Goal: Task Accomplishment & Management: Manage account settings

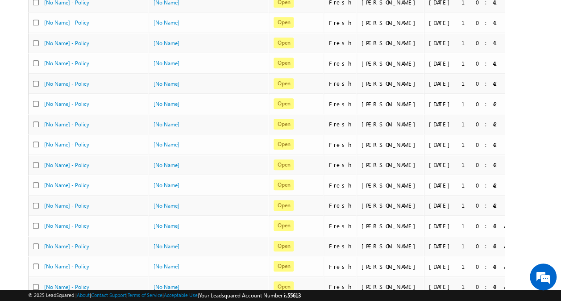
scroll to position [399, 0]
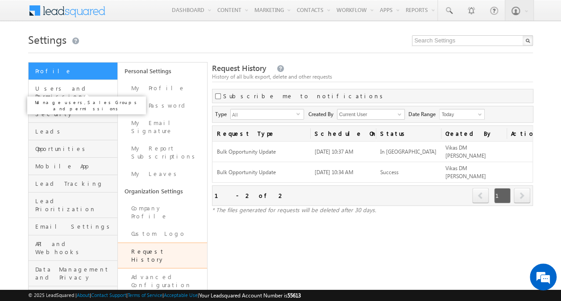
click at [91, 88] on span "Users and Permissions" at bounding box center [75, 92] width 80 height 16
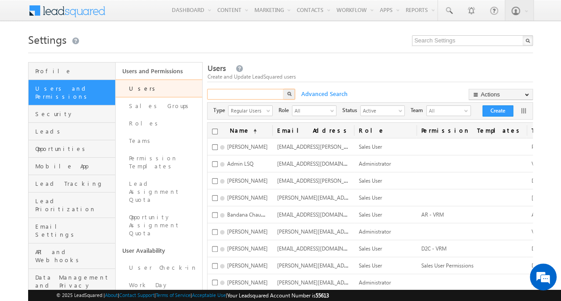
click at [259, 91] on input "text" at bounding box center [246, 94] width 78 height 11
click at [290, 92] on img "button" at bounding box center [289, 93] width 4 height 4
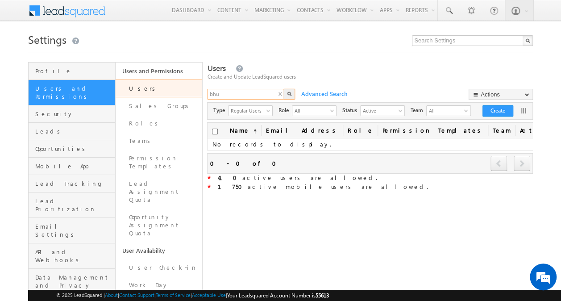
click at [256, 93] on input "bhu" at bounding box center [246, 94] width 78 height 11
type input "bhushan"
click at [291, 93] on img "button" at bounding box center [289, 93] width 4 height 4
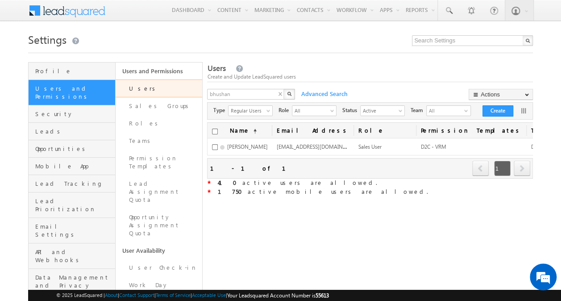
scroll to position [0, 21]
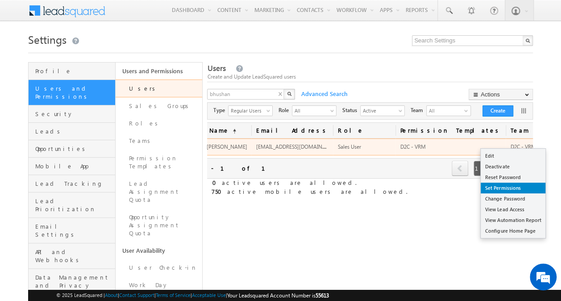
click at [512, 186] on link "Set Permissions" at bounding box center [513, 187] width 65 height 11
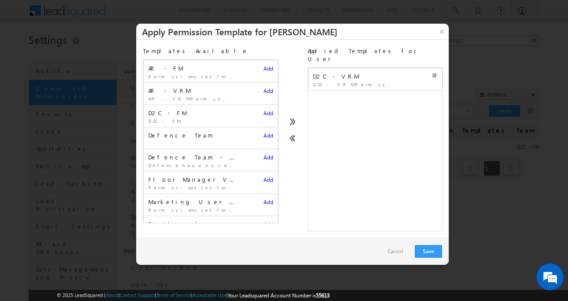
scroll to position [102, 0]
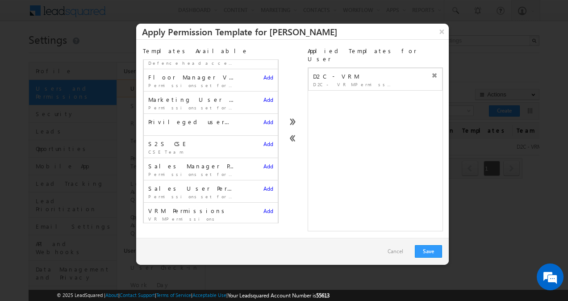
click at [263, 207] on span "Add" at bounding box center [268, 210] width 10 height 7
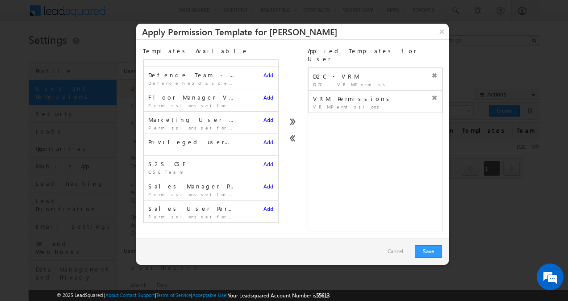
scroll to position [80, 0]
click at [431, 72] on icon at bounding box center [434, 75] width 6 height 6
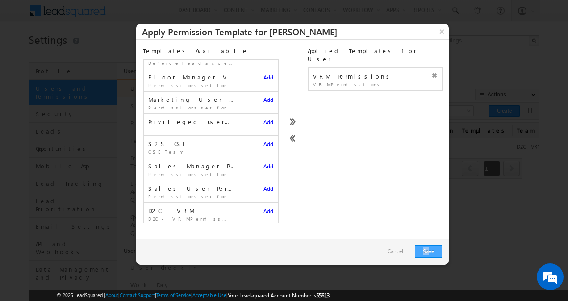
drag, startPoint x: 429, startPoint y: 235, endPoint x: 429, endPoint y: 248, distance: 12.9
click at [429, 248] on div "Cancel Save" at bounding box center [292, 251] width 312 height 27
click at [429, 245] on button "Save" at bounding box center [428, 251] width 27 height 12
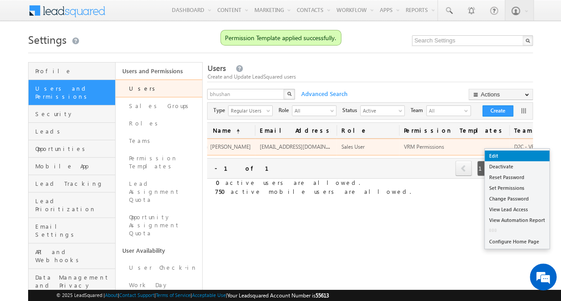
click at [506, 159] on link "Edit" at bounding box center [517, 155] width 65 height 11
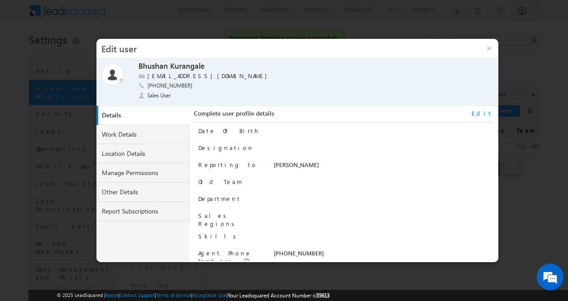
click at [488, 112] on link "Edit" at bounding box center [481, 113] width 21 height 8
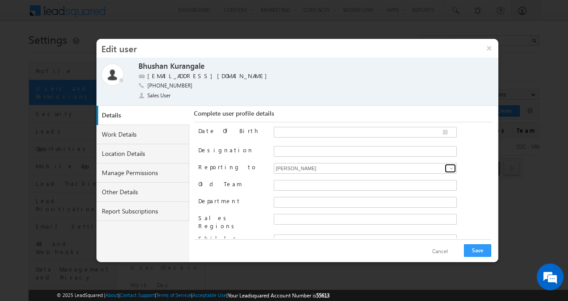
click at [444, 166] on link at bounding box center [449, 168] width 11 height 9
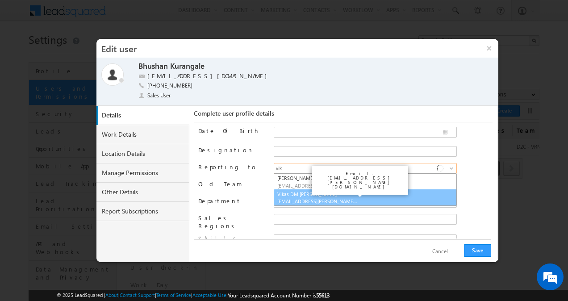
click at [352, 192] on link "Vikas DM UAT Nerkar vikas.nerkar-v+UAT@adityabirlacapital.com" at bounding box center [365, 197] width 183 height 17
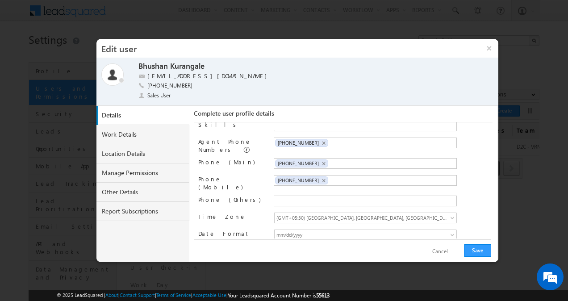
scroll to position [114, 0]
type input "Vikas DM [PERSON_NAME]"
click at [329, 176] on ul "+91-7758075899 ×" at bounding box center [365, 179] width 183 height 11
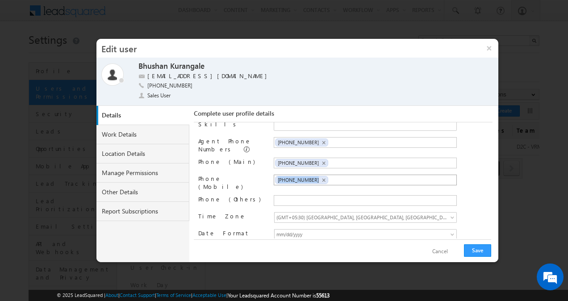
copy span "+91-7758075899"
click at [311, 197] on input "text" at bounding box center [312, 200] width 75 height 7
paste input "+91-7758075899"
type input "+91-7758075899"
click at [468, 162] on div "Phone (Main) +91-7758075899 +91-7758075899 ×" at bounding box center [345, 164] width 294 height 12
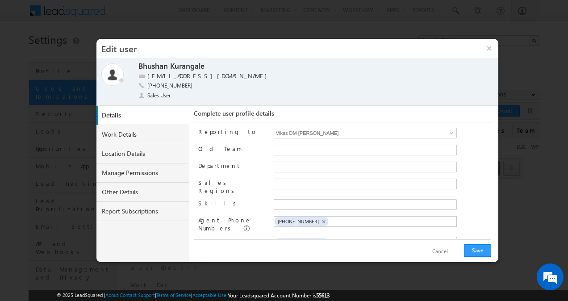
scroll to position [0, 0]
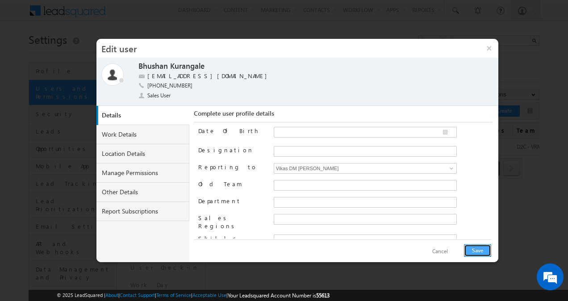
click at [478, 249] on button "Save" at bounding box center [477, 250] width 27 height 12
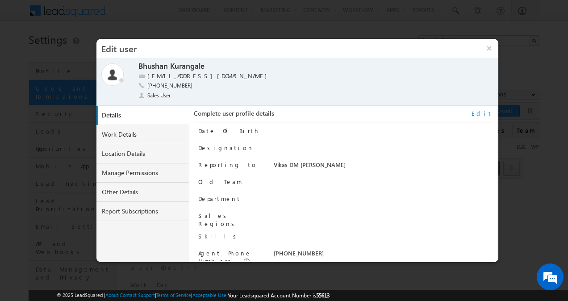
click at [487, 113] on link "Edit" at bounding box center [481, 113] width 21 height 8
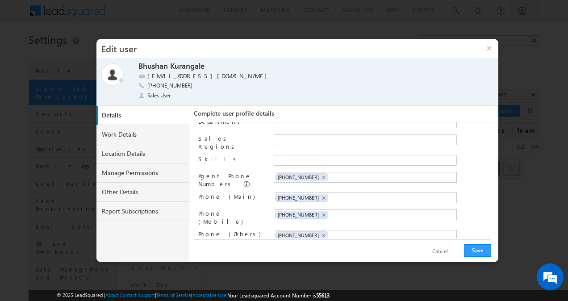
scroll to position [114, 0]
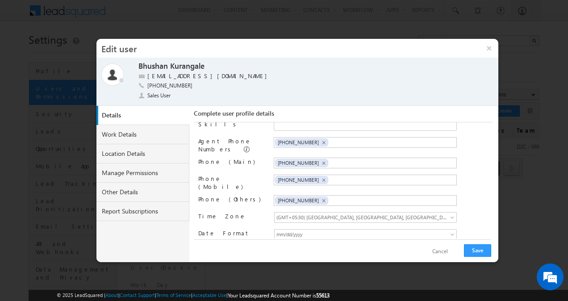
click at [449, 253] on button "Cancel" at bounding box center [439, 251] width 33 height 13
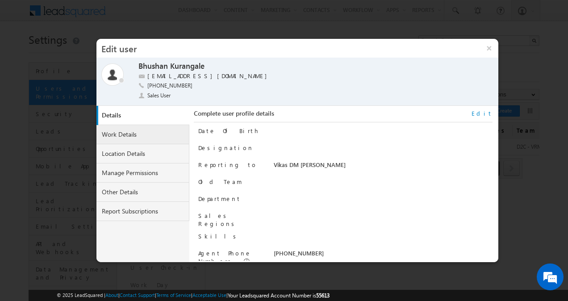
click at [139, 128] on link "Work Details" at bounding box center [142, 134] width 93 height 19
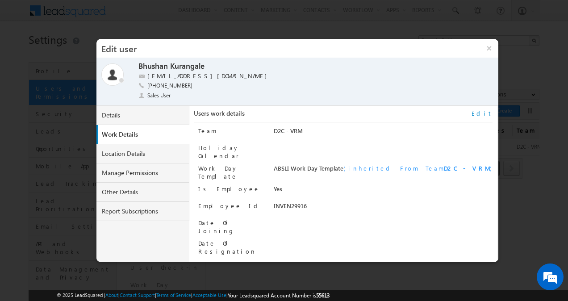
click at [489, 112] on link "Edit" at bounding box center [481, 113] width 21 height 8
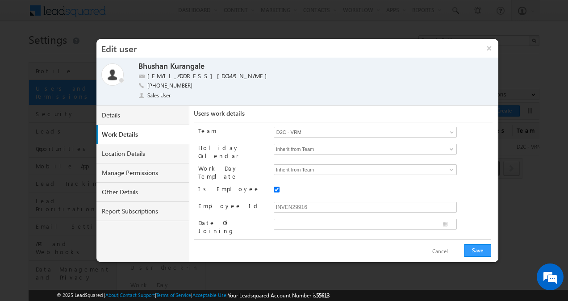
click at [449, 133] on span at bounding box center [452, 133] width 7 height 7
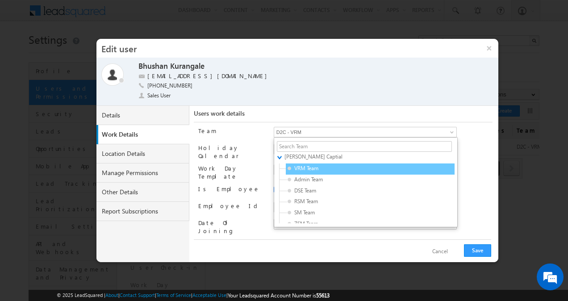
click at [377, 170] on div "VRM Team" at bounding box center [370, 168] width 169 height 11
type input "63947d49-95ef-11eb-b051-02c8554500f4"
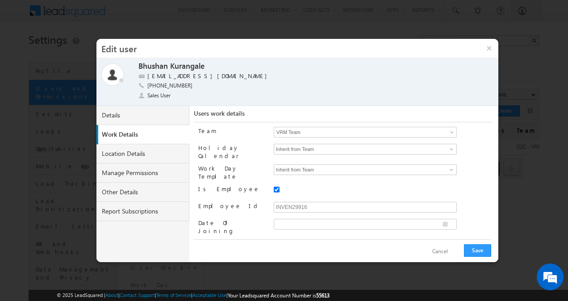
scroll to position [11, 0]
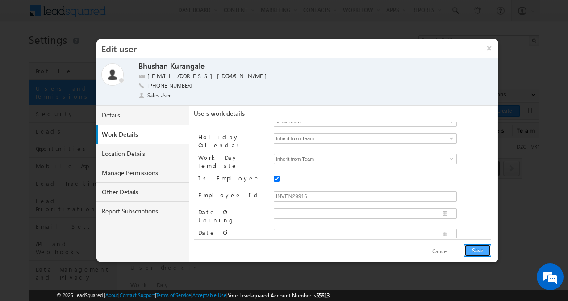
click at [476, 250] on button "Save" at bounding box center [477, 250] width 27 height 12
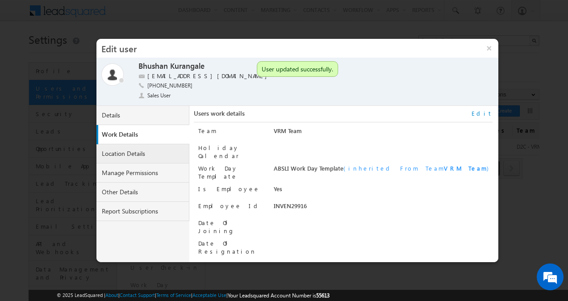
click at [147, 153] on link "Location Details" at bounding box center [142, 153] width 93 height 19
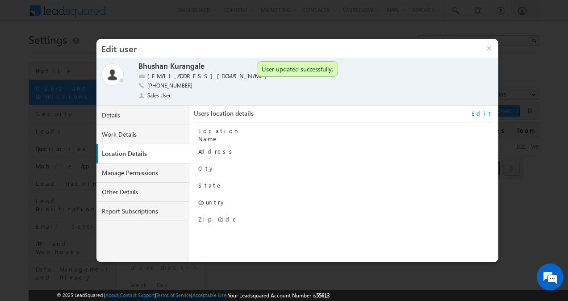
click at [489, 111] on link "Edit" at bounding box center [481, 113] width 21 height 8
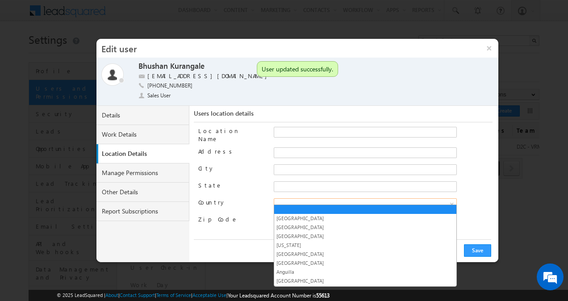
click at [383, 199] on span at bounding box center [353, 203] width 159 height 8
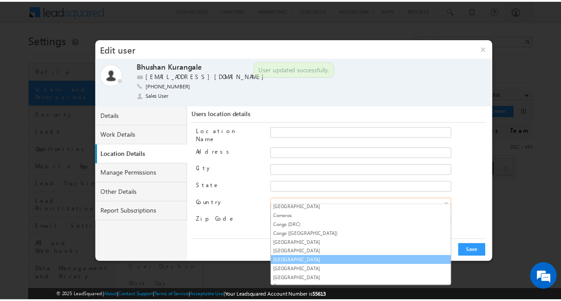
scroll to position [783, 0]
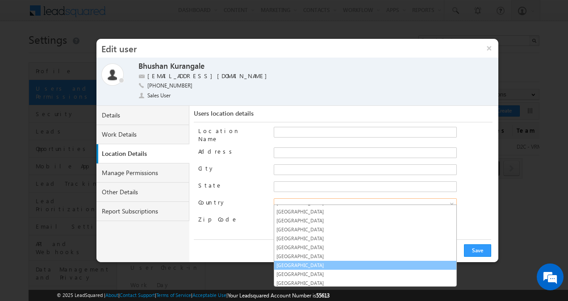
click at [328, 261] on link "India" at bounding box center [365, 265] width 182 height 8
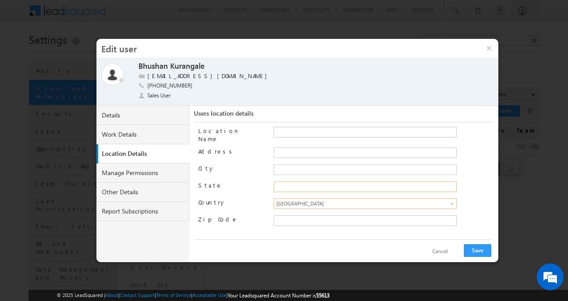
click at [348, 182] on input "State" at bounding box center [365, 186] width 183 height 11
type input "Maharashtra"
click at [347, 164] on input "City" at bounding box center [365, 169] width 183 height 11
type input "Mumbai"
click at [244, 190] on div "Location Name Address City Mumbai State Maharashtra Country Afghanistan Albania" at bounding box center [345, 180] width 294 height 116
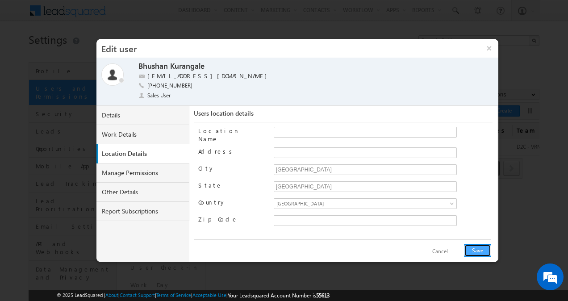
click at [483, 250] on button "Save" at bounding box center [477, 250] width 27 height 12
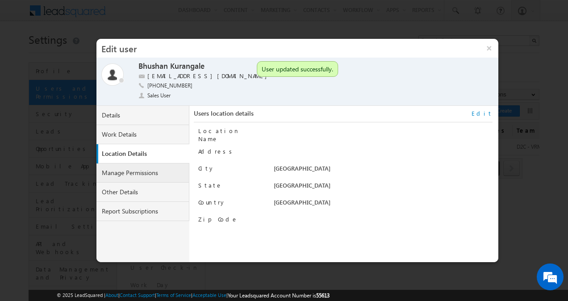
click at [165, 172] on link "Manage Permissions" at bounding box center [142, 172] width 93 height 19
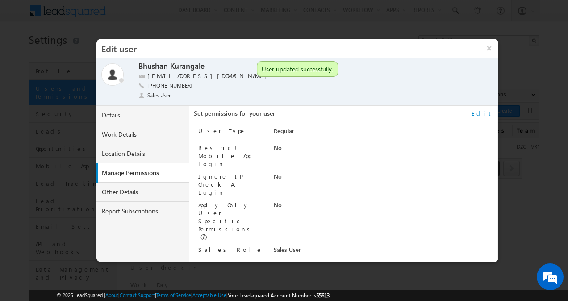
click at [486, 109] on link "Edit" at bounding box center [481, 113] width 21 height 8
select select "Sales_User"
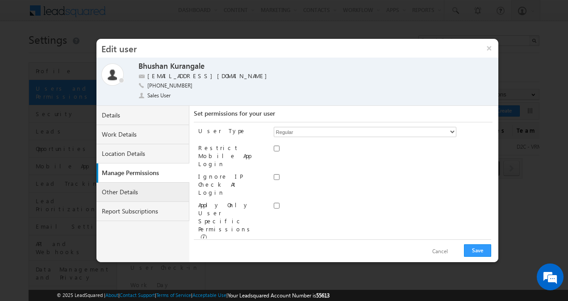
click at [143, 198] on link "Other Details" at bounding box center [142, 191] width 93 height 19
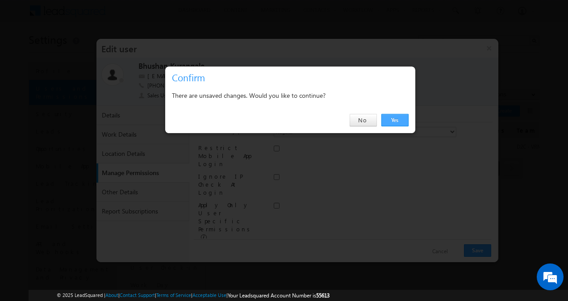
click at [399, 119] on link "Yes" at bounding box center [394, 120] width 27 height 12
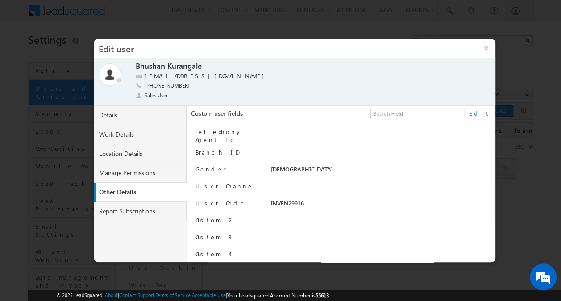
click at [485, 112] on link "Edit" at bounding box center [478, 113] width 21 height 8
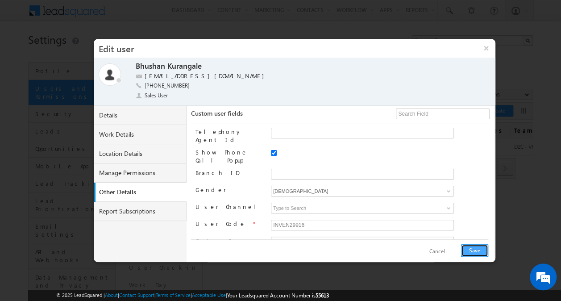
click at [479, 247] on button "Save" at bounding box center [474, 250] width 27 height 12
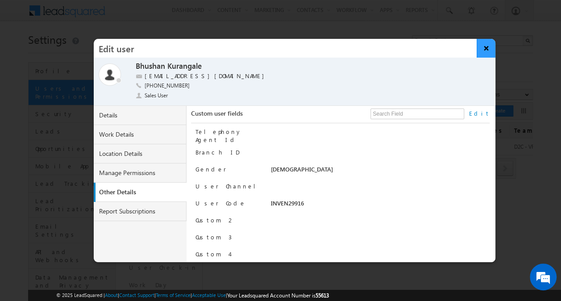
click at [485, 43] on button "×" at bounding box center [486, 48] width 19 height 19
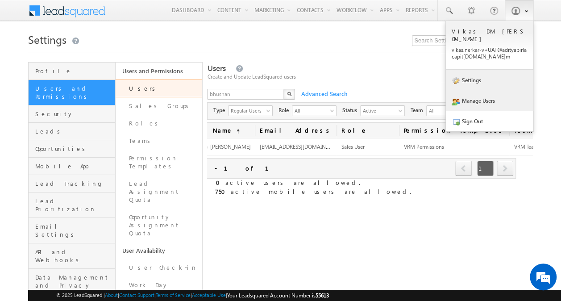
click at [491, 70] on link "Settings" at bounding box center [489, 80] width 87 height 21
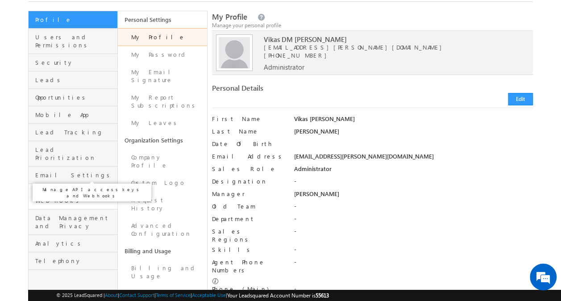
scroll to position [54, 0]
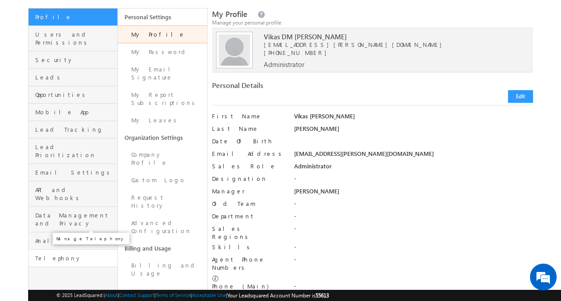
click at [62, 254] on span "Telephony" at bounding box center [75, 258] width 80 height 8
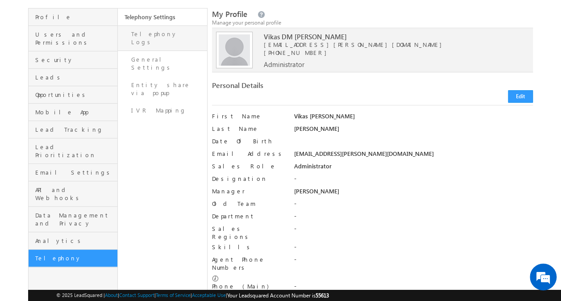
click at [168, 35] on link "Telephony Logs" at bounding box center [162, 37] width 89 height 25
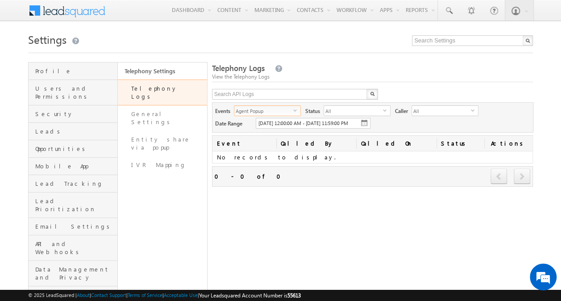
click at [290, 112] on span "Agent Popup" at bounding box center [263, 111] width 59 height 10
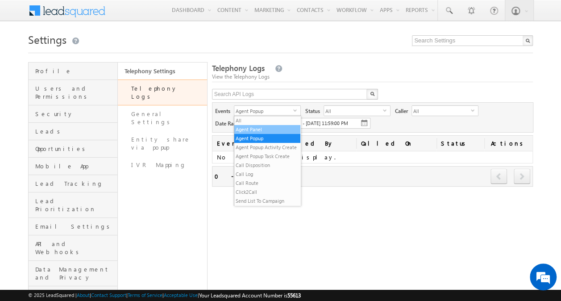
click at [271, 131] on li "Agent Panel" at bounding box center [267, 129] width 66 height 9
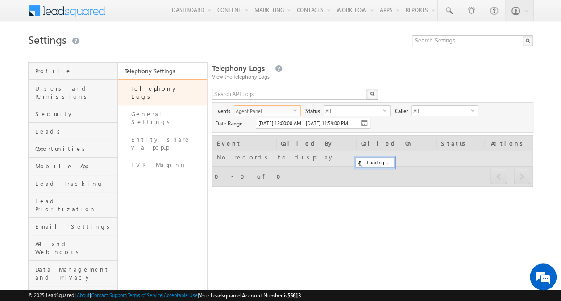
click at [286, 112] on span "Agent Panel" at bounding box center [263, 111] width 59 height 10
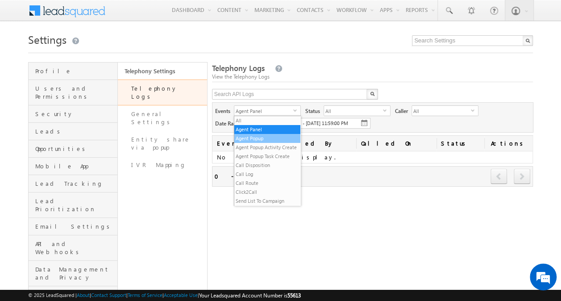
click at [270, 136] on li "Agent Popup" at bounding box center [267, 138] width 66 height 9
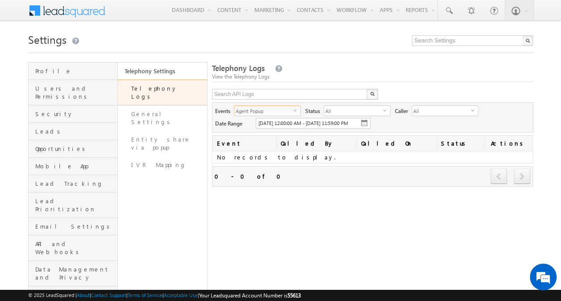
click at [294, 112] on span "select" at bounding box center [296, 110] width 7 height 4
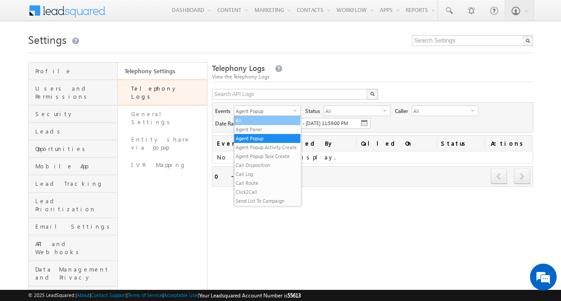
click at [273, 122] on li "All" at bounding box center [267, 120] width 66 height 9
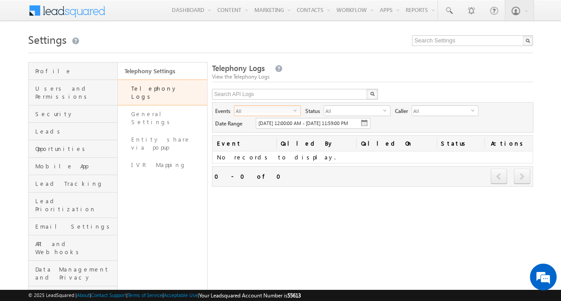
click at [293, 112] on span "select" at bounding box center [296, 113] width 7 height 15
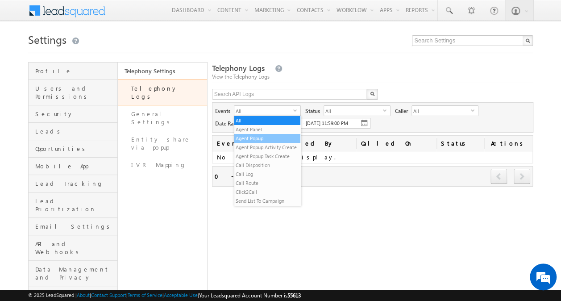
click at [269, 139] on li "Agent Popup" at bounding box center [267, 138] width 66 height 9
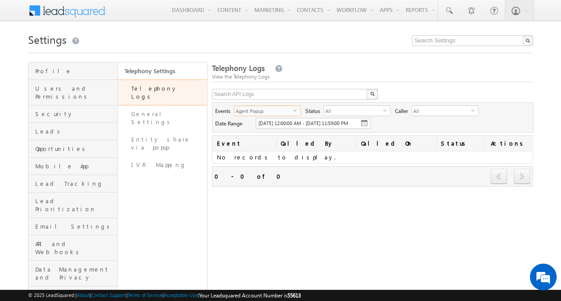
click at [290, 107] on span "Agent Popup" at bounding box center [263, 111] width 59 height 10
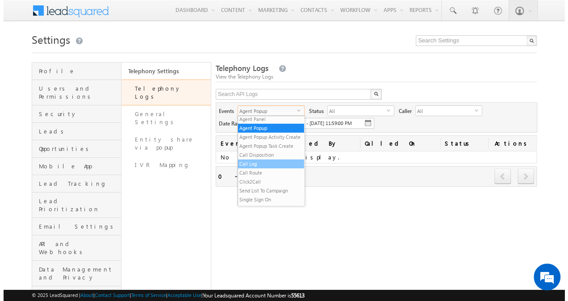
scroll to position [11, 0]
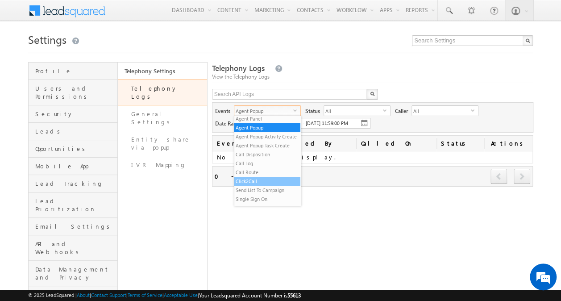
click at [261, 186] on li "Click2Call" at bounding box center [267, 181] width 66 height 9
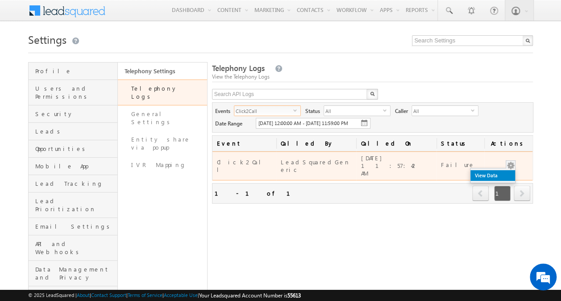
click at [496, 178] on link "View Data" at bounding box center [492, 175] width 45 height 11
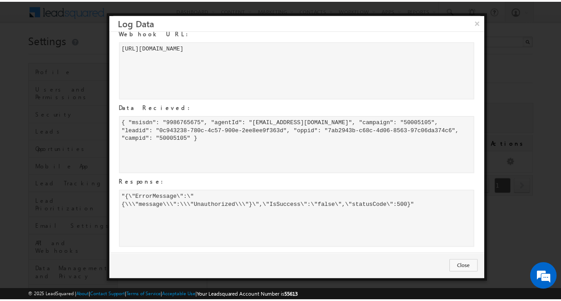
scroll to position [0, 0]
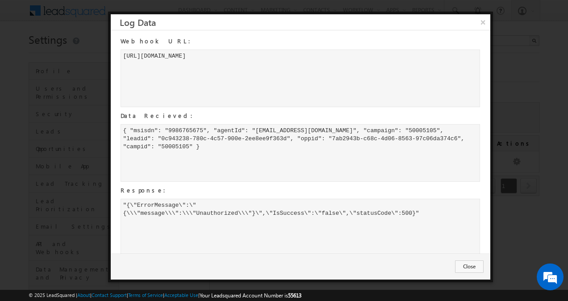
click at [225, 146] on div "{ "msisdn": "9986765675", "agentId": "bhushan.kurangale-v@adityabirlacapital.co…" at bounding box center [300, 153] width 360 height 58
copy div "50005105"
click at [481, 26] on button "×" at bounding box center [482, 22] width 15 height 16
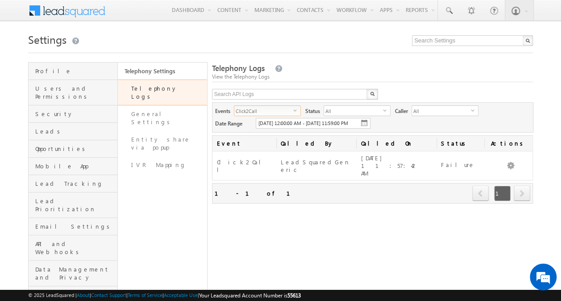
click at [292, 112] on span "Click2Call" at bounding box center [263, 111] width 59 height 10
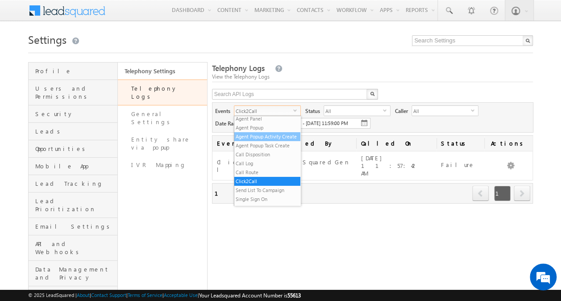
click at [272, 134] on li "Agent Popup Activity Create" at bounding box center [267, 136] width 66 height 9
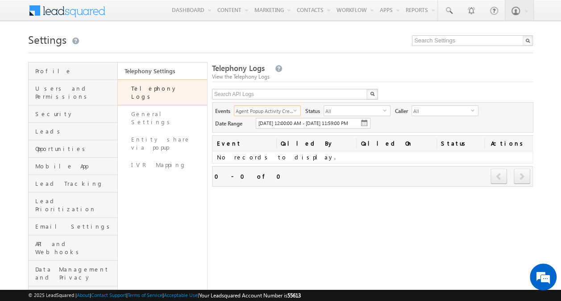
click at [287, 111] on span "Agent Popup Activity Create" at bounding box center [263, 111] width 59 height 10
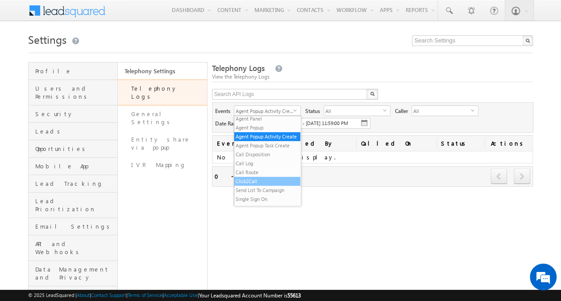
click at [252, 186] on li "Click2Call" at bounding box center [267, 181] width 66 height 9
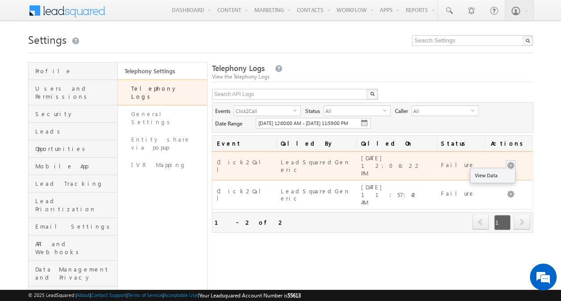
click at [510, 164] on button "button" at bounding box center [510, 165] width 9 height 9
click at [496, 180] on link "View Data" at bounding box center [492, 175] width 45 height 11
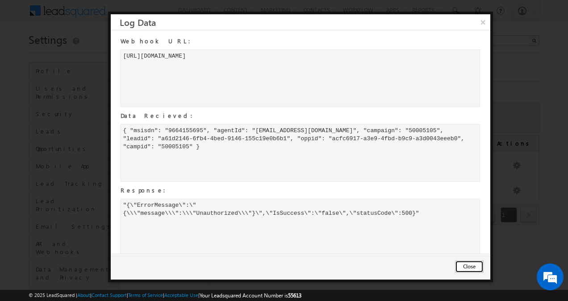
click at [468, 270] on button "Close" at bounding box center [469, 266] width 29 height 12
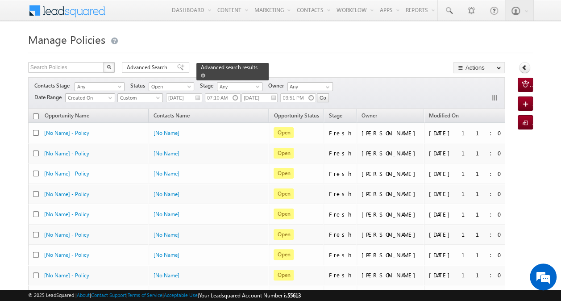
click at [205, 73] on span at bounding box center [203, 75] width 4 height 4
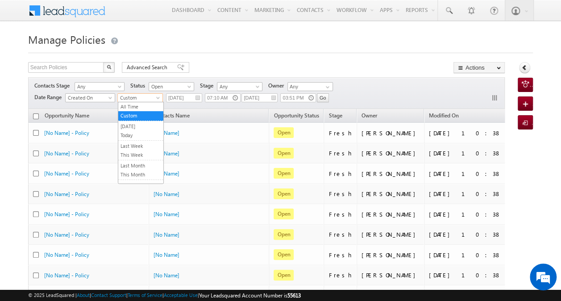
click at [158, 98] on span at bounding box center [158, 99] width 7 height 7
click at [146, 109] on link "All Time" at bounding box center [140, 107] width 45 height 8
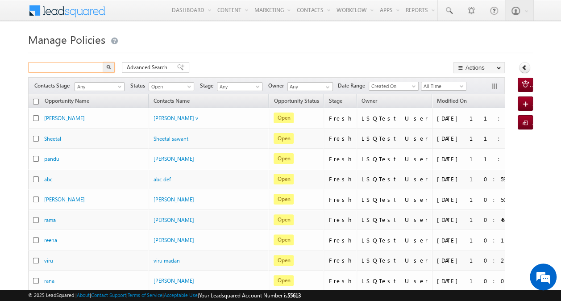
click at [87, 66] on input "text" at bounding box center [66, 67] width 76 height 11
paste input "919876434556"
drag, startPoint x: 34, startPoint y: 69, endPoint x: 29, endPoint y: 69, distance: 4.9
click at [29, 69] on input "919876434556" at bounding box center [66, 67] width 76 height 11
type input "9876434556"
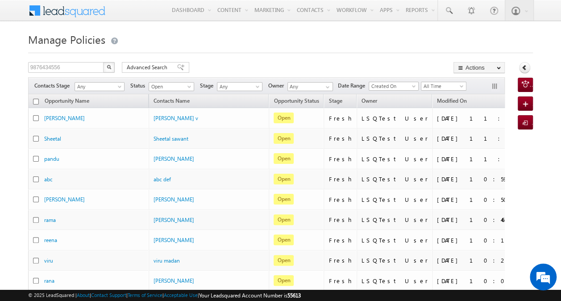
click at [110, 65] on img "button" at bounding box center [109, 67] width 4 height 4
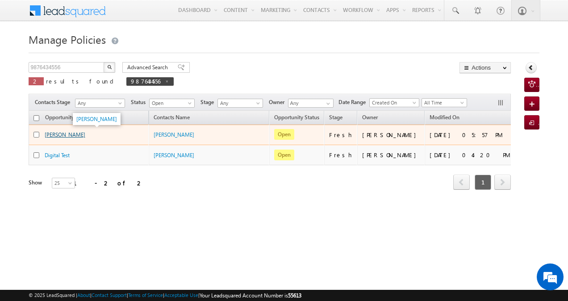
click at [53, 133] on link "[PERSON_NAME]" at bounding box center [65, 134] width 41 height 7
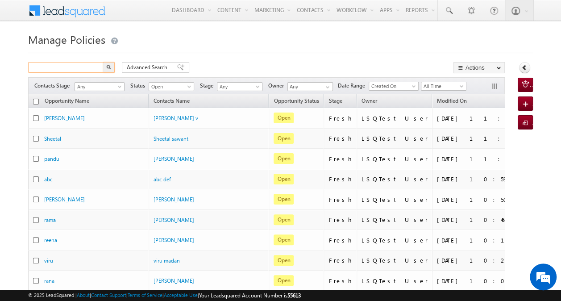
click at [90, 69] on input "text" at bounding box center [66, 67] width 76 height 11
paste input "9664155695"
type input "9664155695"
click at [105, 65] on button "button" at bounding box center [109, 67] width 12 height 11
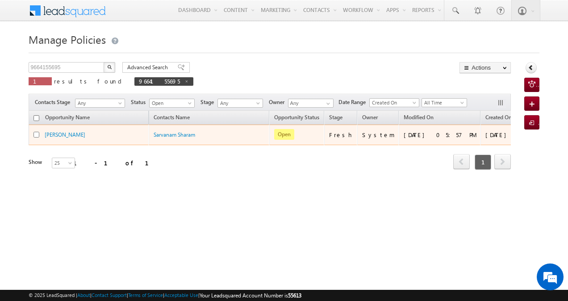
click at [36, 132] on input "checkbox" at bounding box center [36, 135] width 6 height 6
checkbox input "true"
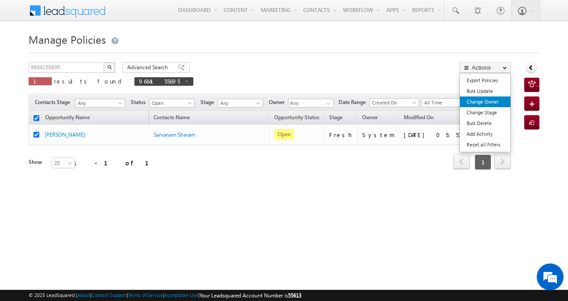
click at [482, 103] on link "Change Owner" at bounding box center [485, 101] width 50 height 11
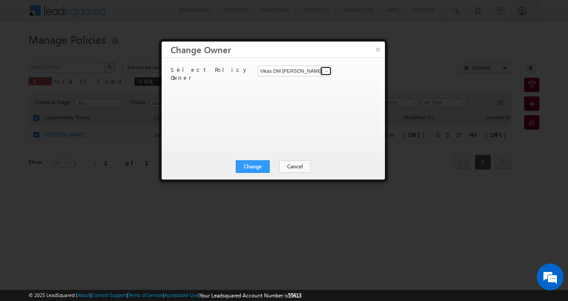
click at [323, 71] on span at bounding box center [326, 70] width 7 height 7
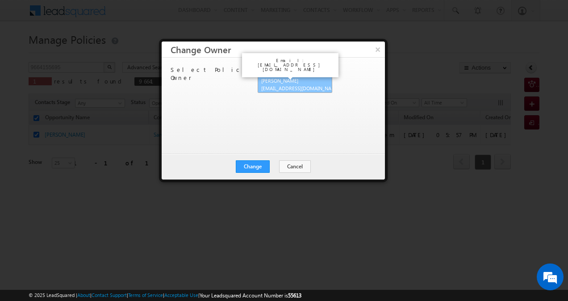
click at [304, 82] on link "Bhushan Kurangale bhushan.kurangale-v@adityabirlacapital.com" at bounding box center [294, 84] width 75 height 17
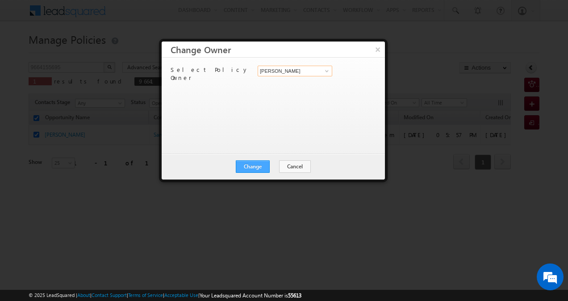
type input "Bhushan Kurangale"
click at [261, 166] on button "Change" at bounding box center [253, 166] width 34 height 12
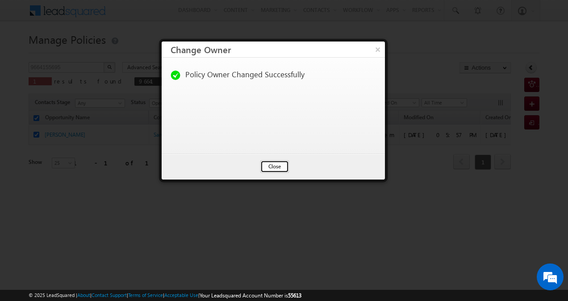
click at [277, 162] on button "Close" at bounding box center [274, 166] width 29 height 12
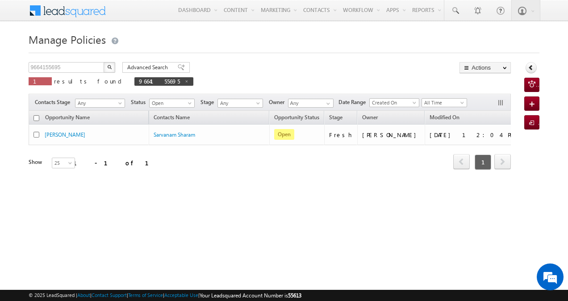
checkbox input "false"
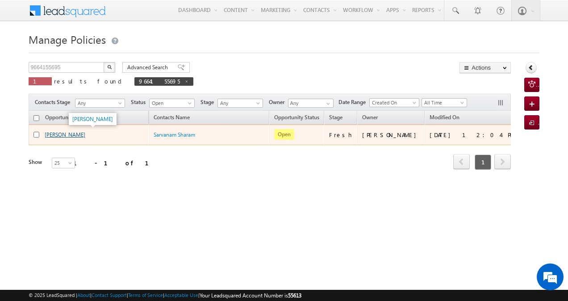
click at [58, 133] on link "[PERSON_NAME]" at bounding box center [65, 134] width 41 height 7
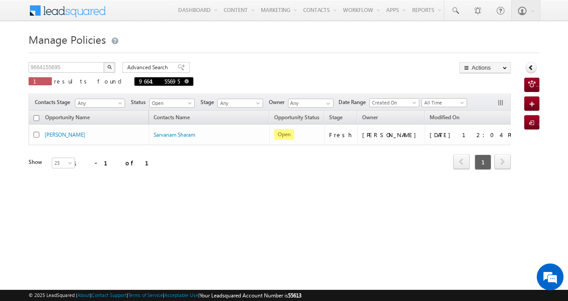
click at [184, 83] on span at bounding box center [186, 81] width 4 height 4
type input "Search Policies"
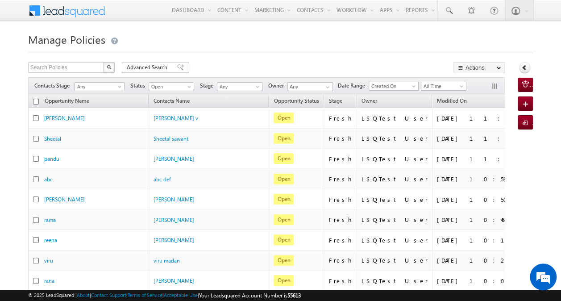
click at [393, 83] on span "Created On" at bounding box center [392, 86] width 46 height 8
click at [449, 86] on span "All Time" at bounding box center [442, 86] width 42 height 8
click at [438, 111] on link "[DATE]" at bounding box center [445, 115] width 45 height 8
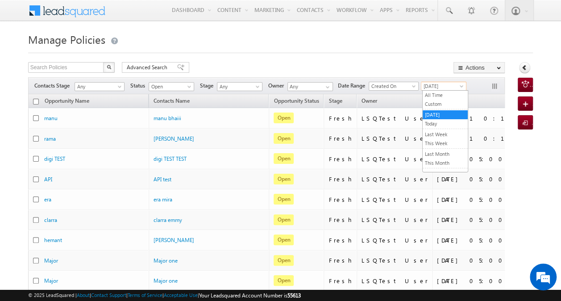
click at [456, 84] on span "[DATE]" at bounding box center [442, 86] width 42 height 8
click at [443, 92] on link "All Time" at bounding box center [445, 95] width 45 height 8
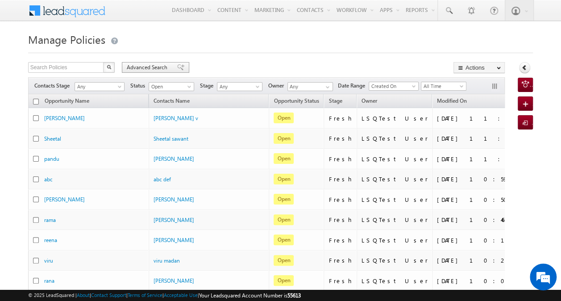
click at [149, 67] on span "Advanced Search" at bounding box center [148, 67] width 43 height 8
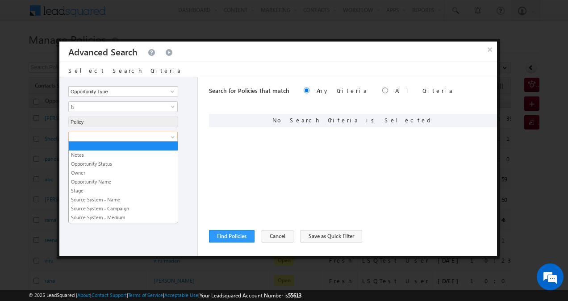
click at [169, 137] on link at bounding box center [122, 137] width 109 height 11
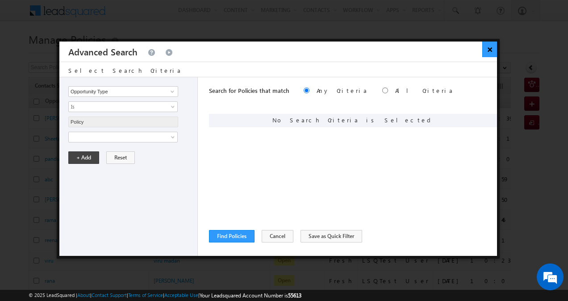
click at [492, 50] on button "×" at bounding box center [489, 49] width 15 height 16
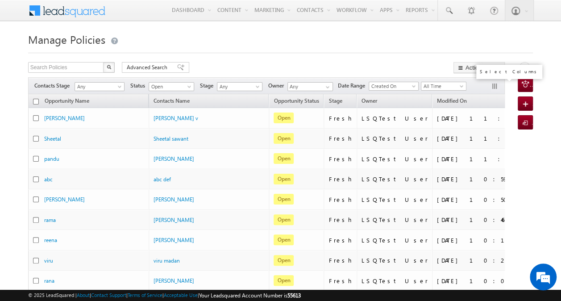
click at [493, 84] on button "button" at bounding box center [495, 87] width 9 height 9
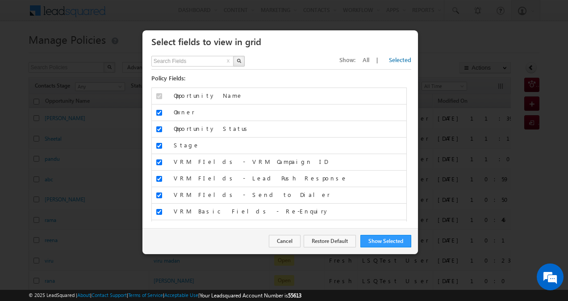
click at [369, 61] on span "All" at bounding box center [365, 60] width 7 height 8
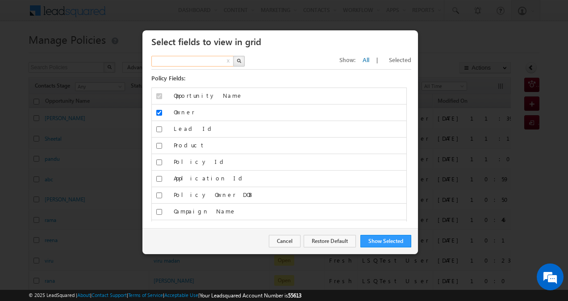
click at [210, 62] on input "text" at bounding box center [192, 61] width 83 height 11
click at [240, 62] on img "button" at bounding box center [238, 60] width 4 height 4
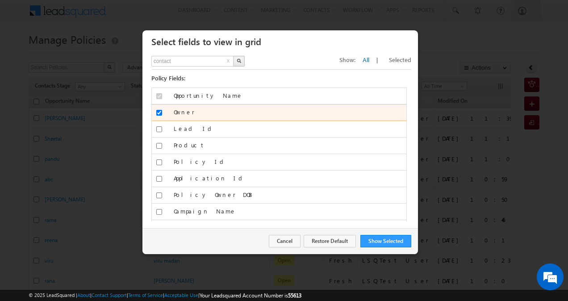
click at [224, 109] on label "Owner" at bounding box center [290, 112] width 232 height 8
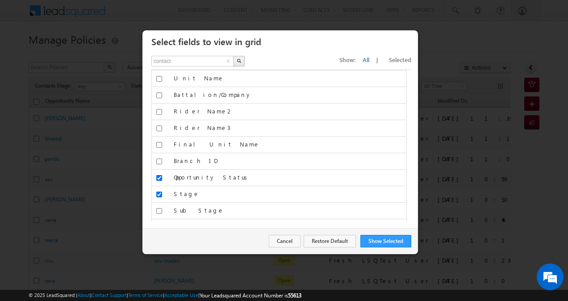
scroll to position [759, 0]
click at [240, 60] on button "button" at bounding box center [239, 61] width 12 height 11
click at [369, 59] on span "All" at bounding box center [365, 60] width 7 height 8
click at [184, 62] on input "contact" at bounding box center [192, 61] width 83 height 11
click at [238, 61] on img "button" at bounding box center [238, 60] width 4 height 4
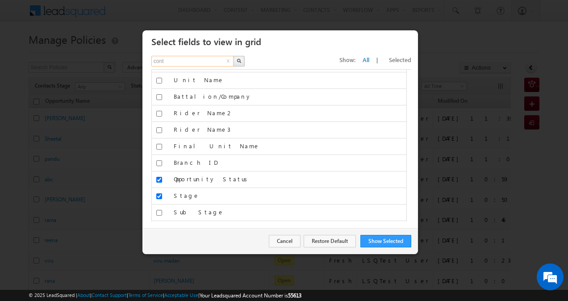
click at [177, 62] on input "cont" at bounding box center [192, 61] width 83 height 11
type input "owner"
click at [238, 64] on button "button" at bounding box center [239, 61] width 12 height 11
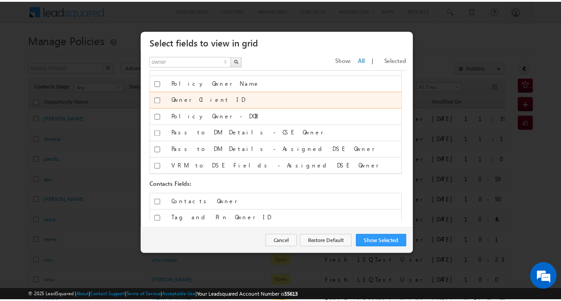
scroll to position [48, 0]
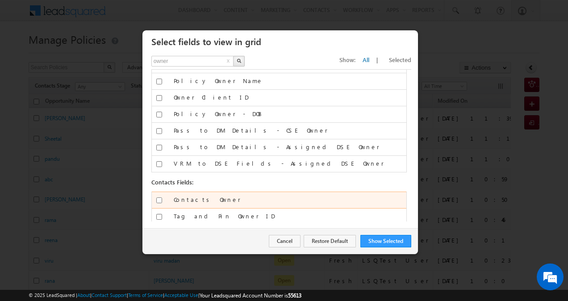
click at [160, 197] on input "Contacts Owner" at bounding box center [159, 200] width 6 height 6
checkbox input "true"
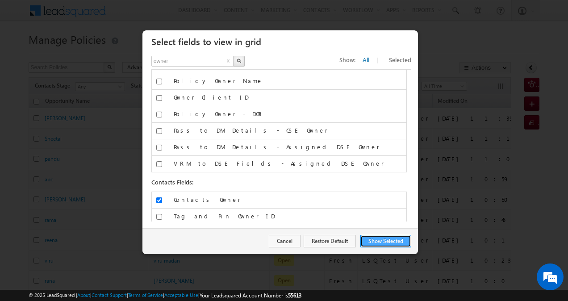
click at [384, 238] on button "Show Selected" at bounding box center [385, 241] width 51 height 12
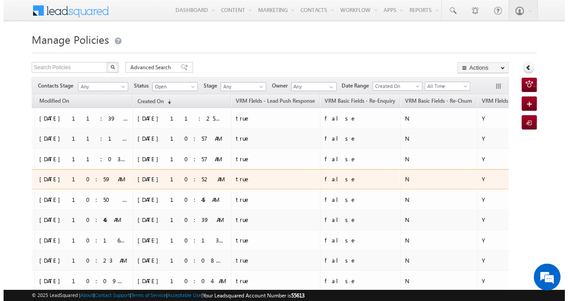
scroll to position [0, 511]
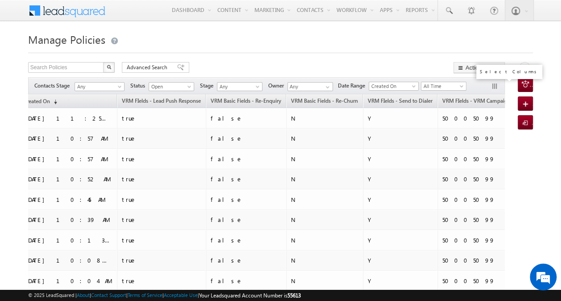
click at [495, 83] on button "button" at bounding box center [495, 87] width 9 height 9
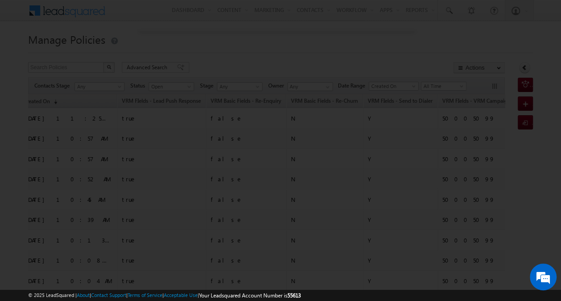
scroll to position [0, 506]
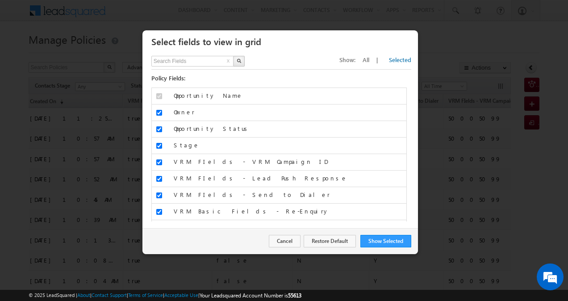
click at [369, 62] on span "All" at bounding box center [365, 60] width 7 height 8
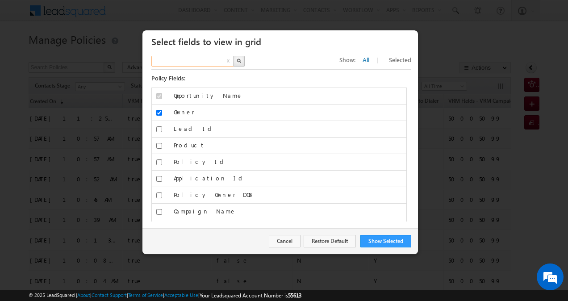
click at [212, 64] on input "text" at bounding box center [192, 61] width 83 height 11
type input "city"
click at [238, 61] on img "button" at bounding box center [238, 60] width 4 height 4
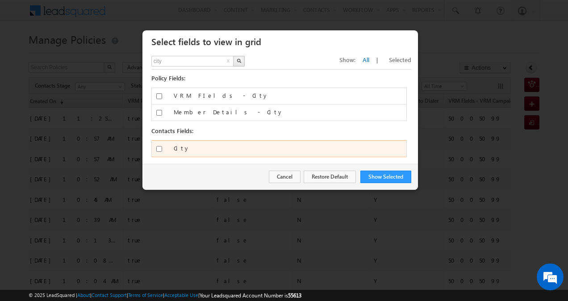
click at [160, 146] on input "City" at bounding box center [159, 149] width 6 height 6
checkbox input "true"
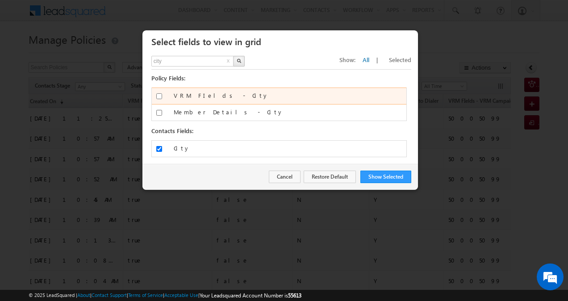
click at [160, 95] on input "VRM FIelds - City" at bounding box center [159, 96] width 6 height 6
checkbox input "true"
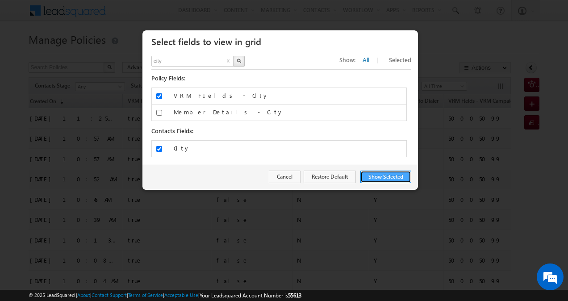
click at [379, 178] on button "Show Selected" at bounding box center [385, 176] width 51 height 12
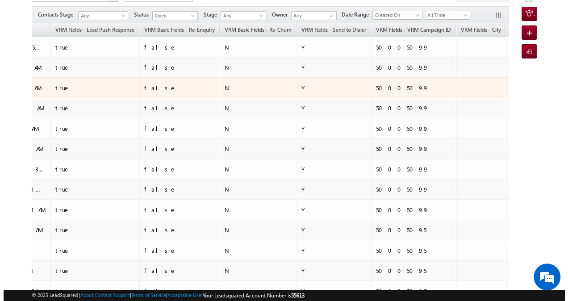
scroll to position [71, 0]
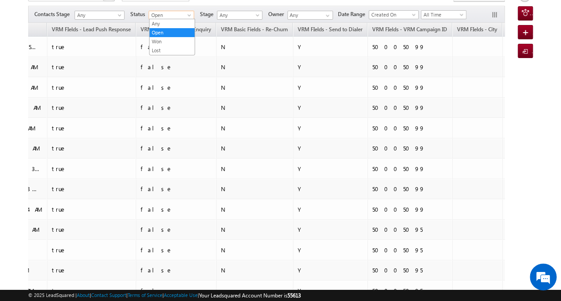
click at [181, 15] on span "Open" at bounding box center [170, 15] width 42 height 8
click at [496, 15] on button "button" at bounding box center [495, 15] width 9 height 9
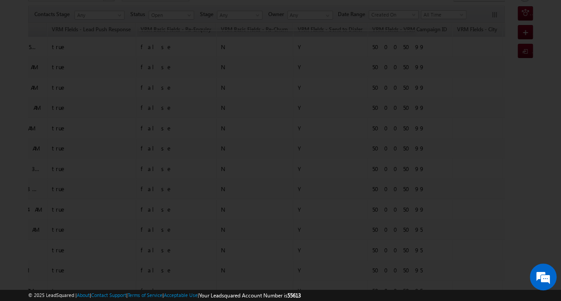
scroll to position [0, 576]
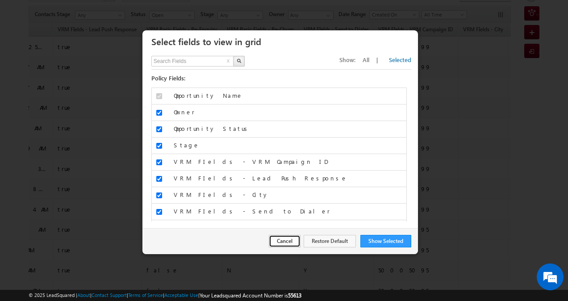
click at [279, 245] on button "Cancel" at bounding box center [285, 241] width 32 height 12
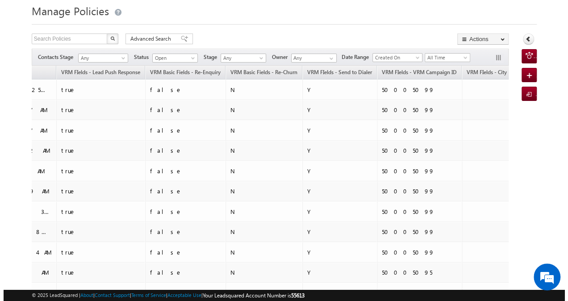
scroll to position [0, 581]
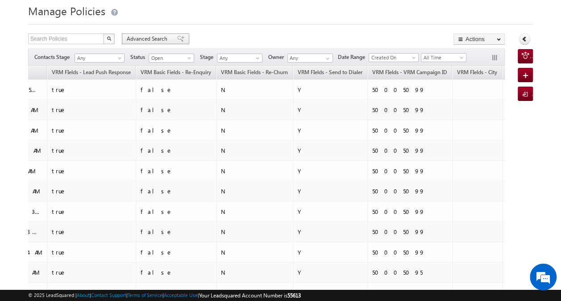
click at [155, 37] on span "Advanced Search" at bounding box center [148, 39] width 43 height 8
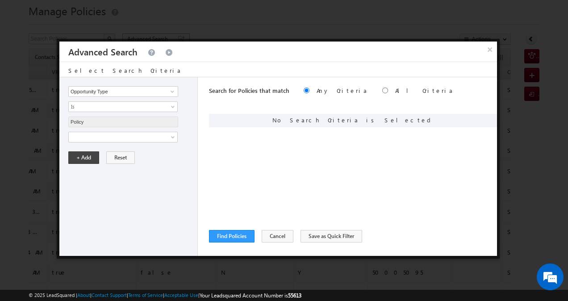
scroll to position [0, 576]
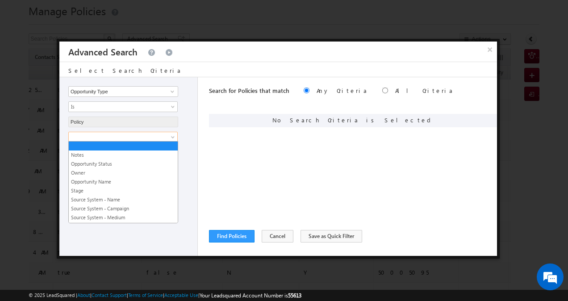
click at [172, 138] on span at bounding box center [173, 138] width 7 height 7
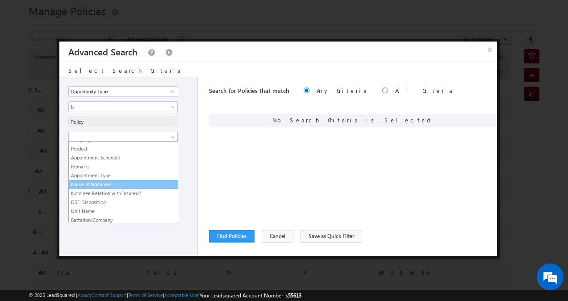
click at [116, 180] on link "Name of Nominee2" at bounding box center [123, 184] width 109 height 8
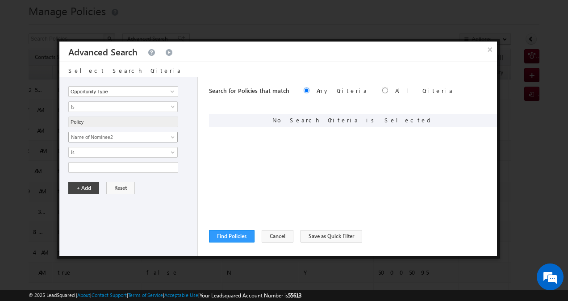
click at [143, 133] on span "Name of Nominee2" at bounding box center [117, 137] width 97 height 8
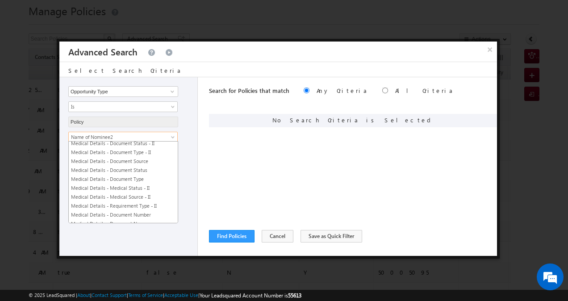
scroll to position [2180, 0]
click at [142, 137] on span "Name of Nominee2" at bounding box center [117, 137] width 97 height 8
click at [172, 135] on span at bounding box center [173, 138] width 7 height 7
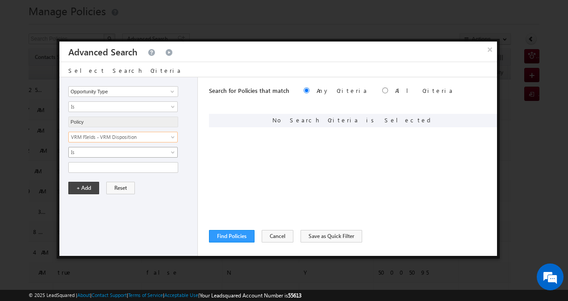
click at [166, 154] on link "Is" at bounding box center [122, 152] width 109 height 11
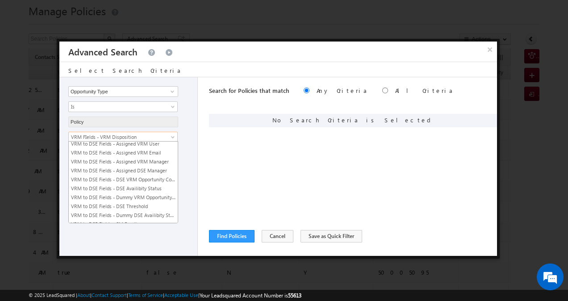
click at [168, 137] on link "VRM FIelds - VRM Disposition" at bounding box center [122, 137] width 109 height 11
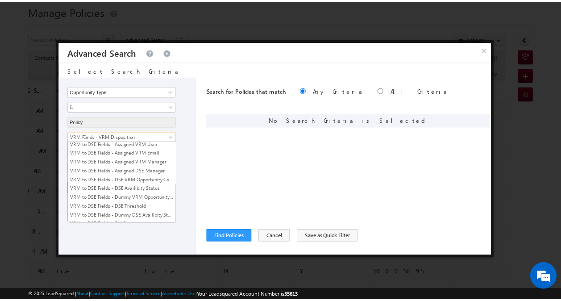
scroll to position [1154, 0]
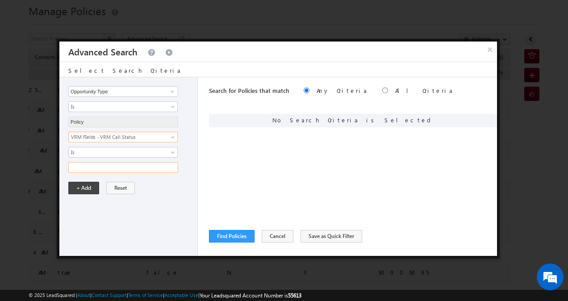
click at [158, 167] on input "text" at bounding box center [123, 167] width 110 height 11
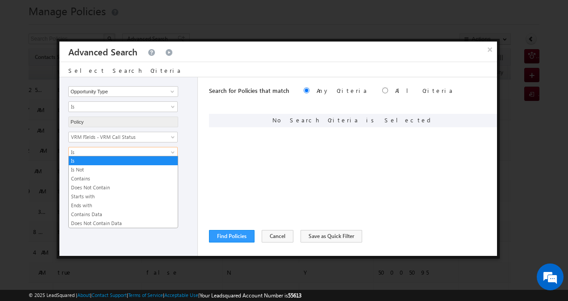
click at [170, 148] on link "Is" at bounding box center [122, 152] width 109 height 11
click at [148, 158] on link "Is" at bounding box center [123, 161] width 109 height 8
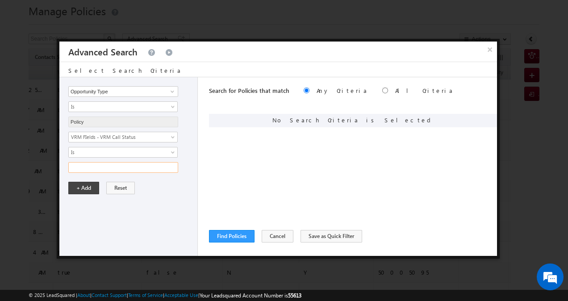
click at [146, 166] on input "text" at bounding box center [123, 167] width 110 height 11
type input "Not Connected"
click at [96, 187] on button "+ Add" at bounding box center [83, 188] width 31 height 12
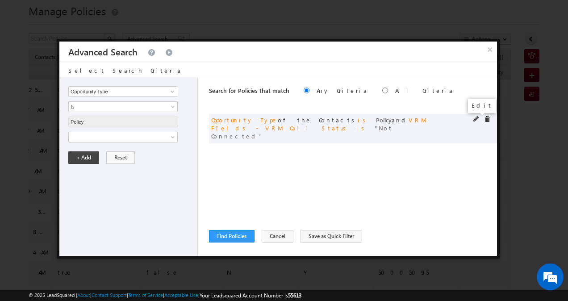
click at [476, 120] on span at bounding box center [476, 119] width 6 height 6
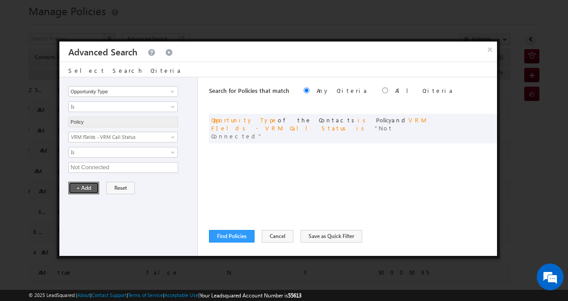
click at [90, 186] on button "+ Add" at bounding box center [83, 188] width 31 height 12
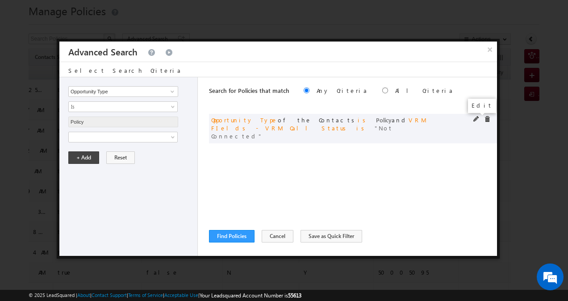
click at [474, 120] on span at bounding box center [476, 119] width 6 height 6
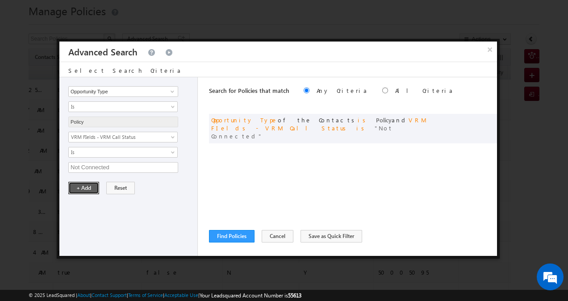
click at [93, 185] on button "+ Add" at bounding box center [83, 188] width 31 height 12
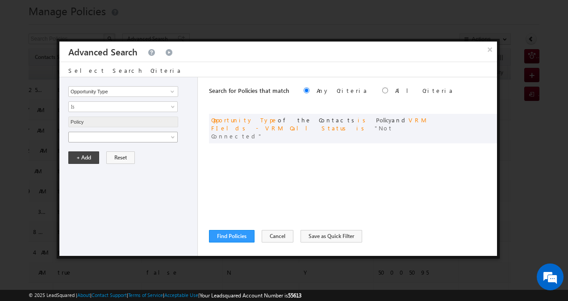
click at [167, 137] on link at bounding box center [122, 137] width 109 height 11
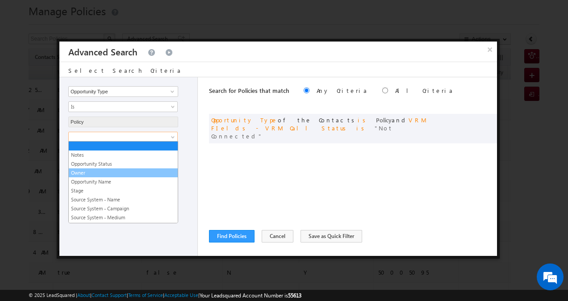
click at [132, 170] on link "Owner" at bounding box center [123, 173] width 109 height 8
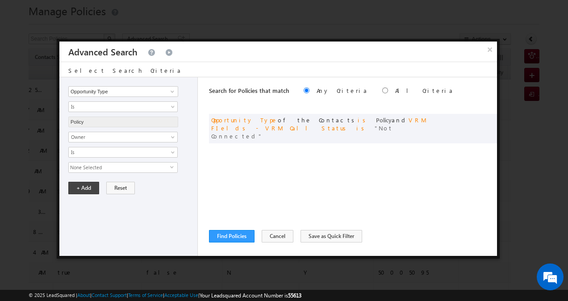
click at [145, 167] on span "None Selected" at bounding box center [119, 167] width 101 height 10
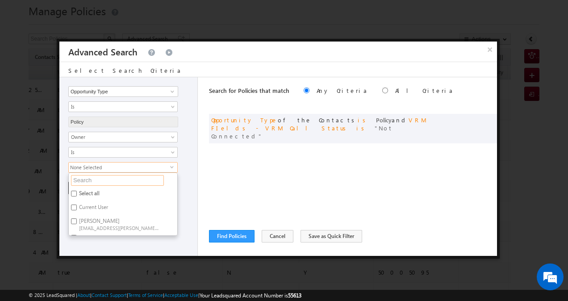
click at [132, 178] on input "text" at bounding box center [117, 180] width 93 height 11
type input "sys"
click at [74, 205] on input "System t20210811063133@leadsquared.com" at bounding box center [74, 207] width 6 height 6
checkbox input "true"
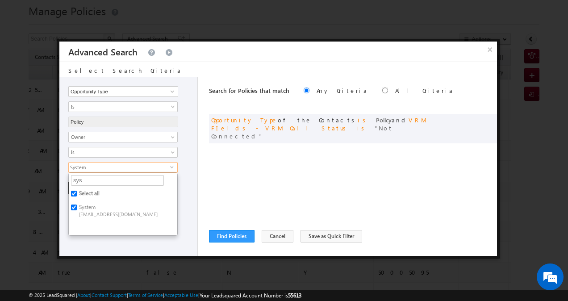
click at [180, 194] on div "Opportunity Type Lead Owner Sales Group Prospect Id Aadhar Number ABG Employee …" at bounding box center [128, 166] width 138 height 178
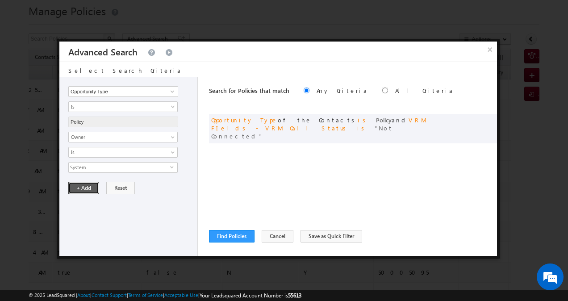
click at [90, 188] on button "+ Add" at bounding box center [83, 188] width 31 height 12
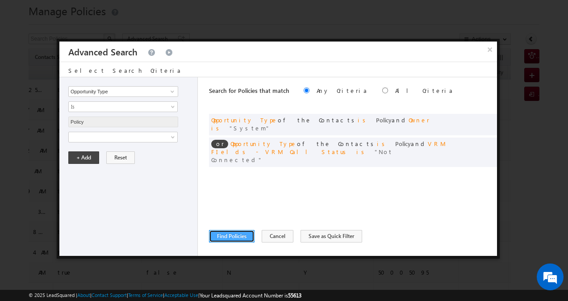
click at [231, 236] on button "Find Policies" at bounding box center [232, 236] width 46 height 12
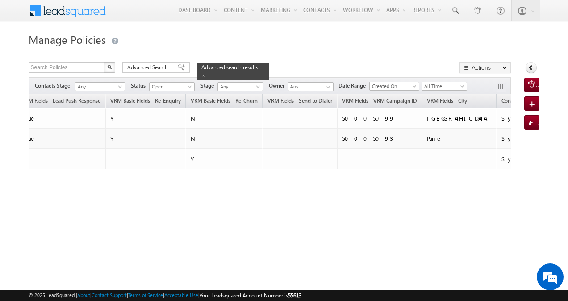
scroll to position [0, 560]
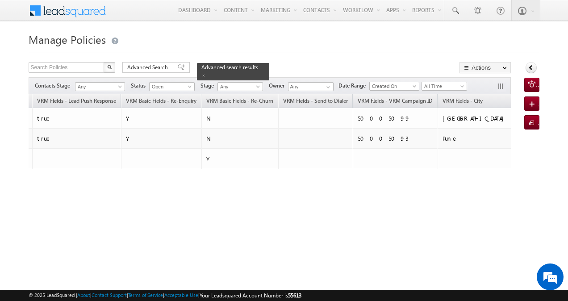
drag, startPoint x: 348, startPoint y: 210, endPoint x: 245, endPoint y: 210, distance: 103.1
click at [241, 210] on div "Opportunity Name Contacts Name Opportunity Status Stage Owner Modified On Creat…" at bounding box center [270, 156] width 482 height 124
click at [502, 84] on button "button" at bounding box center [501, 87] width 9 height 9
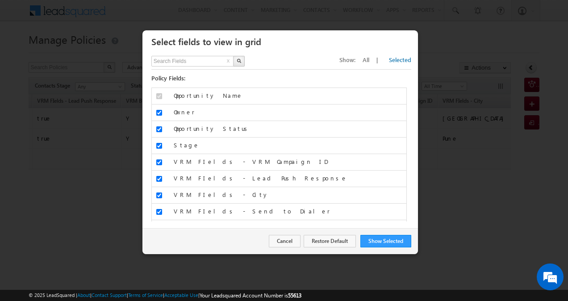
click at [369, 59] on span "All" at bounding box center [365, 60] width 7 height 8
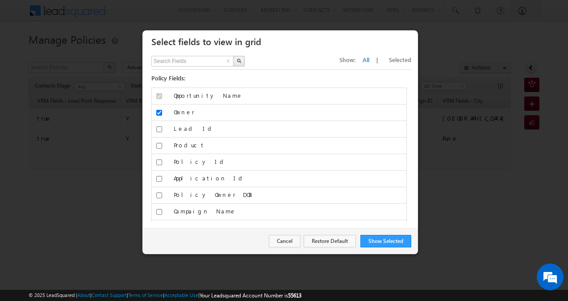
click at [211, 67] on div "Search Fields x" at bounding box center [197, 62] width 93 height 13
click at [212, 62] on input "text" at bounding box center [192, 61] width 83 height 11
type input "city"
click at [238, 59] on img "button" at bounding box center [238, 60] width 4 height 4
click at [239, 62] on img "button" at bounding box center [238, 60] width 4 height 4
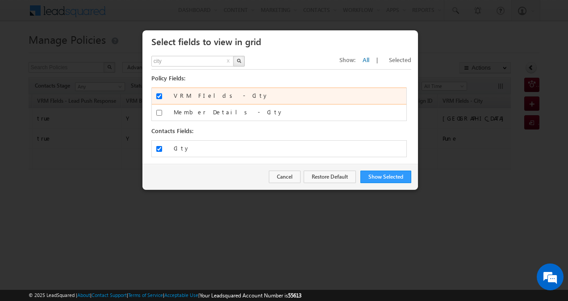
click at [159, 95] on input "VRM FIelds - City" at bounding box center [159, 96] width 6 height 6
checkbox input "false"
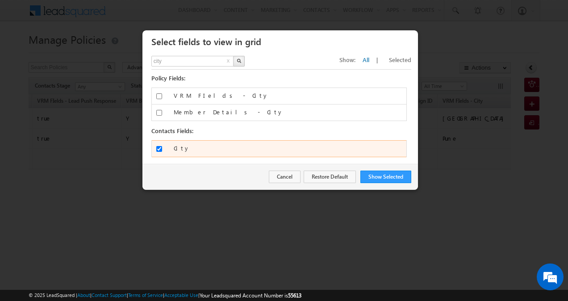
click at [161, 147] on input "City" at bounding box center [159, 149] width 6 height 6
checkbox input "false"
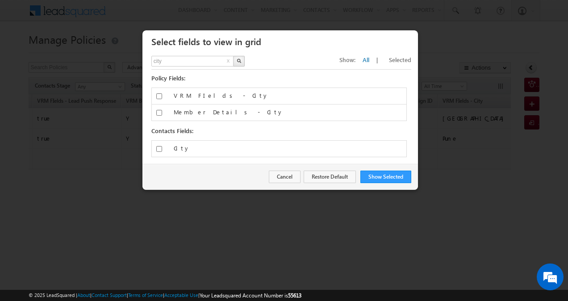
click at [174, 69] on div "city x Show: All | Selected" at bounding box center [281, 63] width 260 height 14
click at [175, 63] on input "city" at bounding box center [192, 61] width 83 height 11
type input "status"
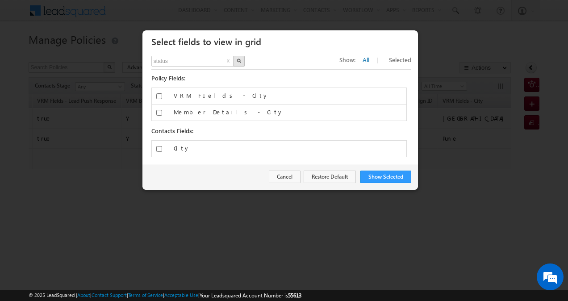
click at [238, 57] on button "button" at bounding box center [239, 61] width 12 height 11
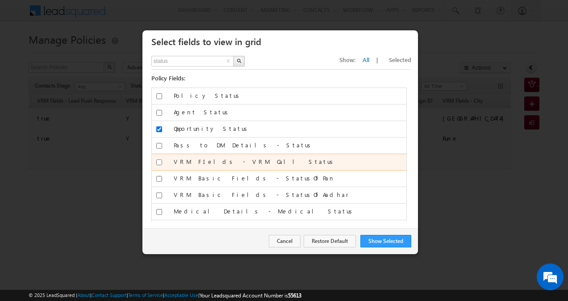
click at [158, 163] on input "VRM FIelds - VRM Call Status" at bounding box center [159, 162] width 6 height 6
checkbox input "true"
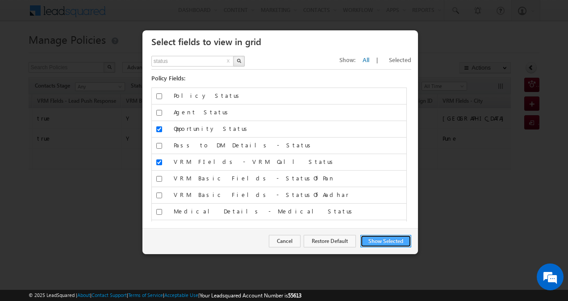
click at [369, 238] on button "Show Selected" at bounding box center [385, 241] width 51 height 12
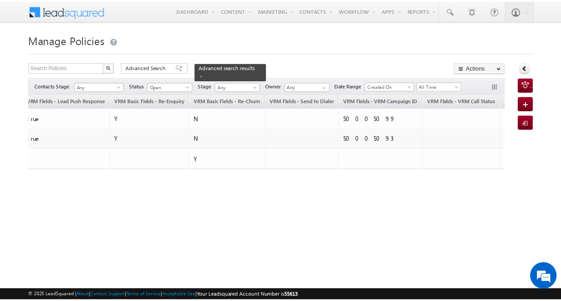
scroll to position [0, 0]
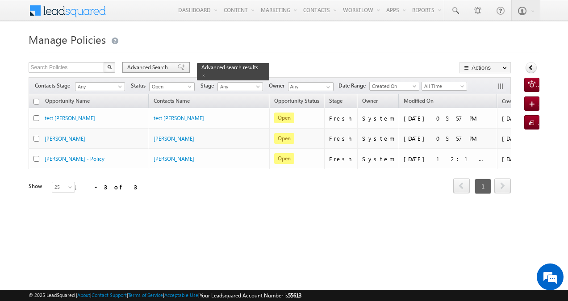
click at [162, 70] on span "Advanced Search" at bounding box center [148, 67] width 43 height 8
click at [0, 0] on div "Select Search Criteria" at bounding box center [0, 0] width 0 height 0
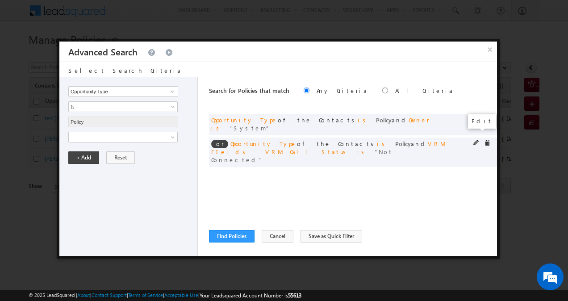
click at [475, 140] on span at bounding box center [476, 143] width 6 height 6
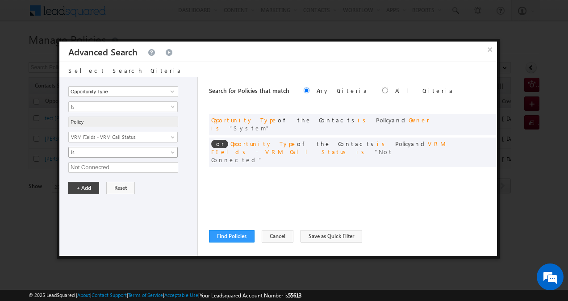
click at [172, 150] on span at bounding box center [173, 153] width 7 height 7
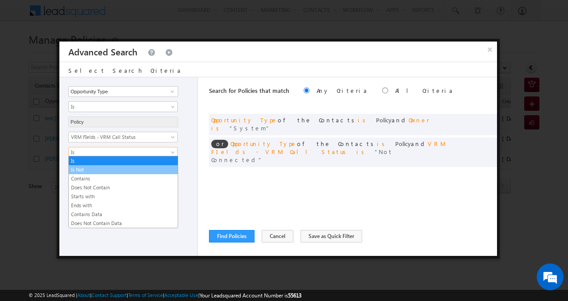
click at [149, 166] on link "Is Not" at bounding box center [123, 170] width 109 height 8
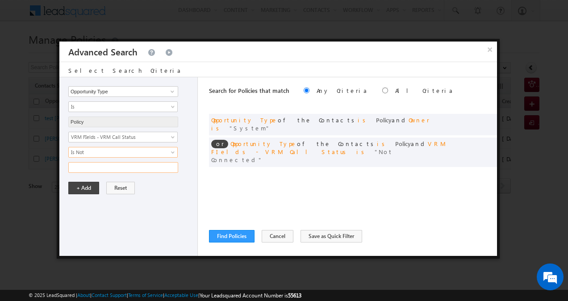
click at [132, 165] on input "text" at bounding box center [123, 167] width 110 height 11
paste input "Answered"
type input "Answered"
click at [90, 187] on button "+ Add" at bounding box center [83, 188] width 31 height 12
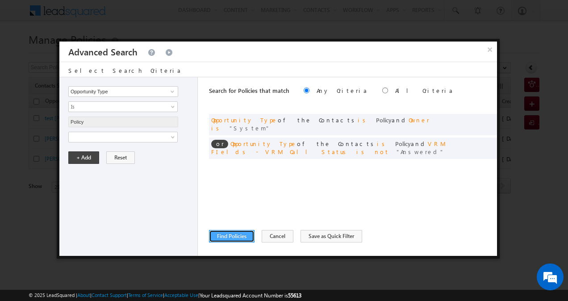
click at [242, 237] on button "Find Policies" at bounding box center [232, 236] width 46 height 12
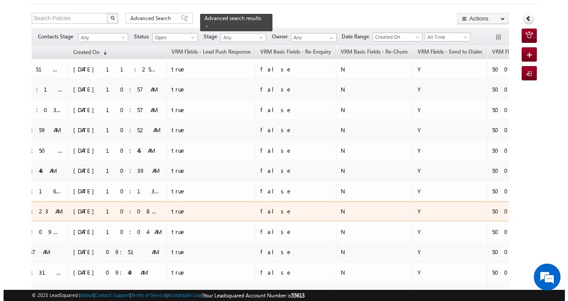
scroll to position [0, 592]
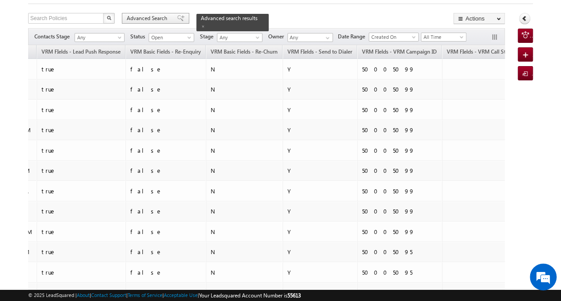
click at [158, 18] on span "Advanced Search" at bounding box center [148, 18] width 43 height 8
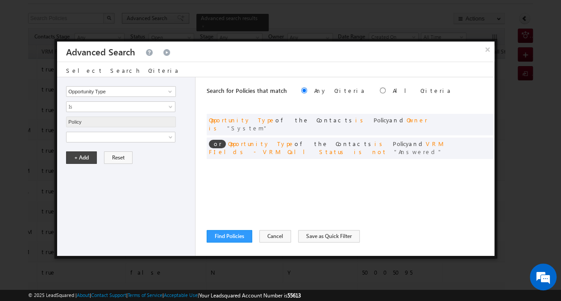
scroll to position [0, 586]
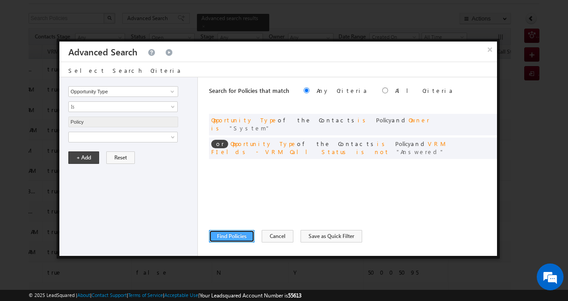
click at [236, 240] on button "Find Policies" at bounding box center [232, 236] width 46 height 12
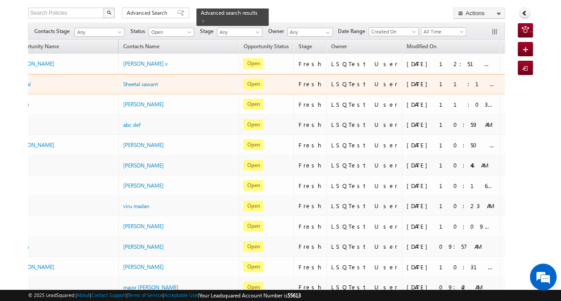
scroll to position [0, 0]
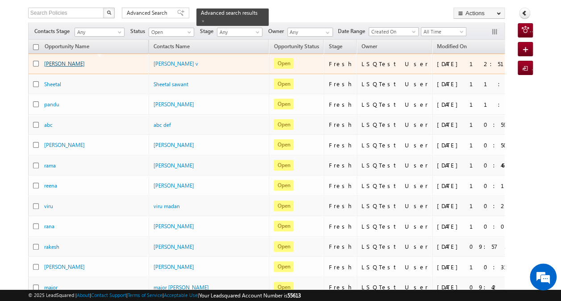
click at [49, 62] on link "tejasvini" at bounding box center [64, 63] width 41 height 7
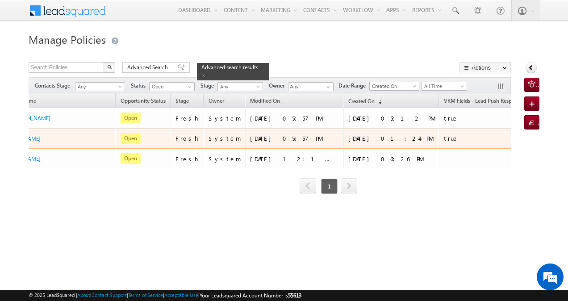
scroll to position [0, 124]
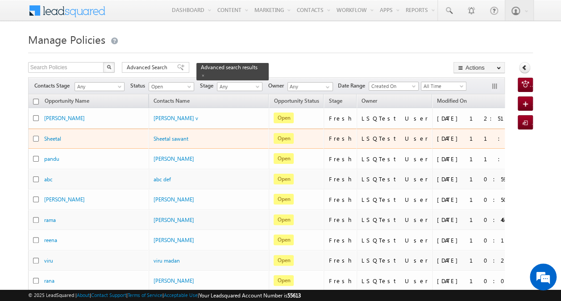
click at [37, 137] on input "checkbox" at bounding box center [36, 139] width 6 height 6
checkbox input "true"
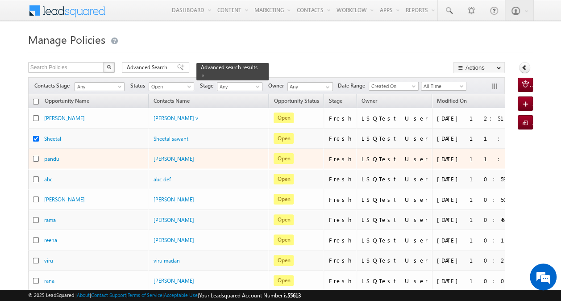
click at [34, 157] on input "checkbox" at bounding box center [36, 159] width 6 height 6
checkbox input "true"
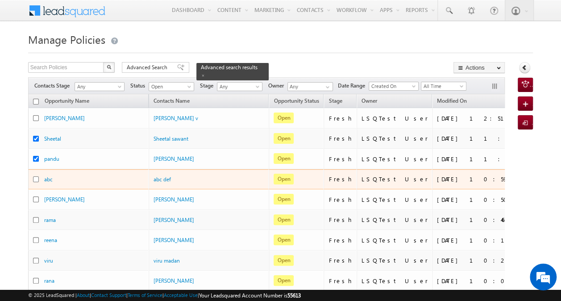
click at [36, 177] on input "checkbox" at bounding box center [36, 179] width 6 height 6
checkbox input "true"
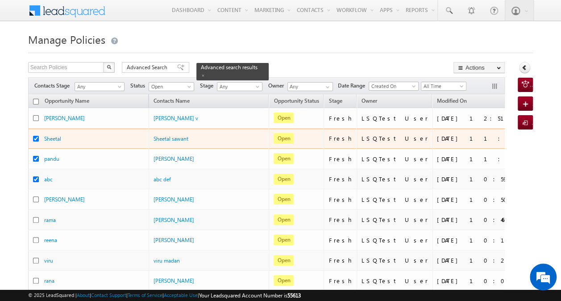
click at [37, 139] on input "checkbox" at bounding box center [36, 139] width 6 height 6
checkbox input "false"
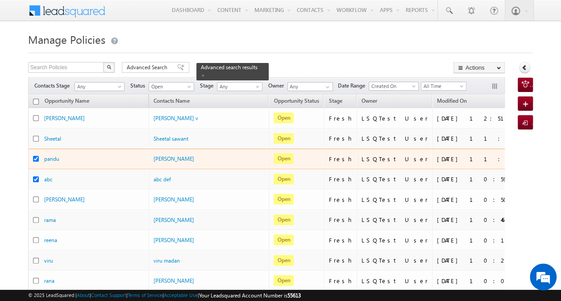
click at [35, 159] on input "checkbox" at bounding box center [36, 159] width 6 height 6
checkbox input "false"
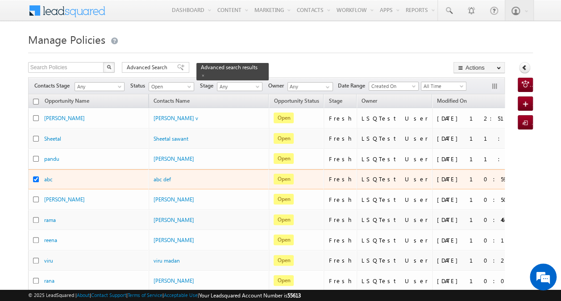
click at [34, 178] on input "checkbox" at bounding box center [36, 179] width 6 height 6
checkbox input "false"
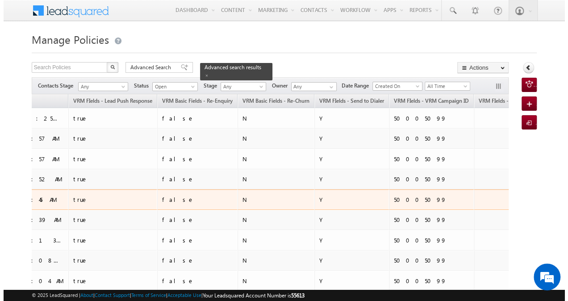
scroll to position [0, 592]
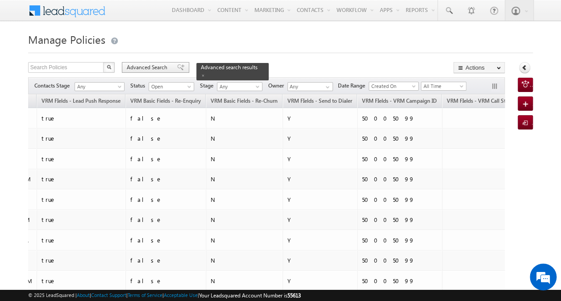
click at [145, 66] on span "Advanced Search" at bounding box center [148, 67] width 43 height 8
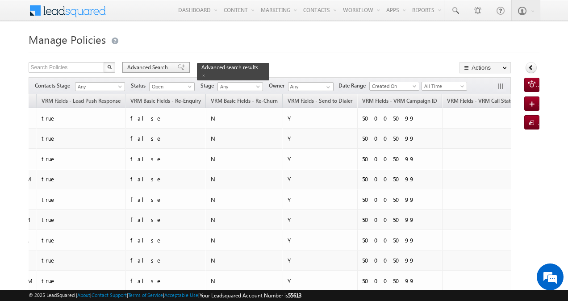
scroll to position [0, 586]
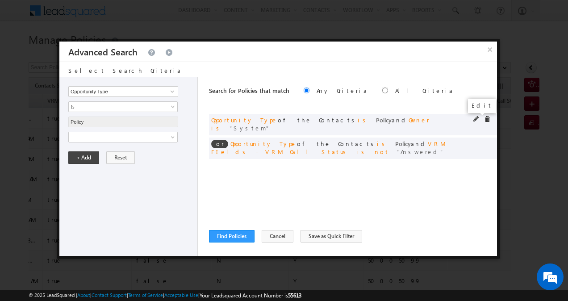
click at [475, 122] on span at bounding box center [476, 119] width 6 height 6
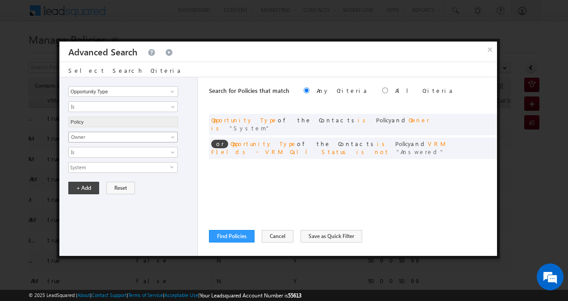
click at [169, 135] on link "Owner" at bounding box center [122, 137] width 109 height 11
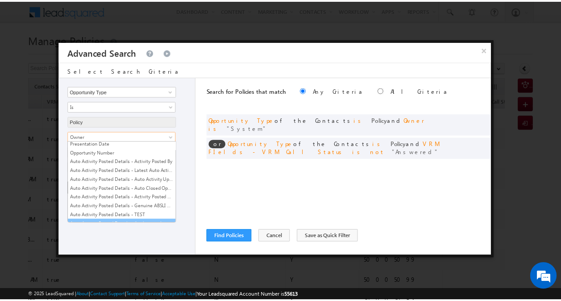
scroll to position [999, 0]
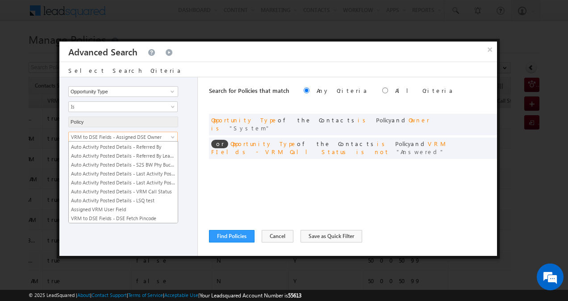
click at [169, 135] on link "VRM to DSE Fields - Assigned DSE Owner" at bounding box center [122, 137] width 109 height 11
click at [149, 223] on link "VRM to DSE Fields - Assigned DSE Owner" at bounding box center [123, 227] width 109 height 8
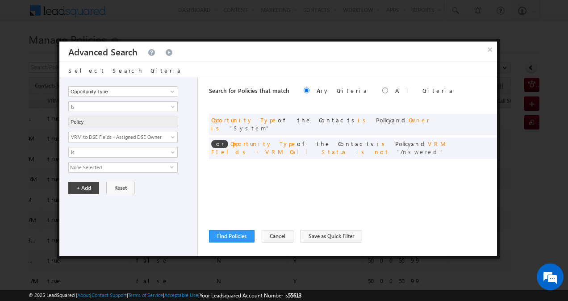
click at [166, 164] on span "None Selected" at bounding box center [119, 167] width 101 height 10
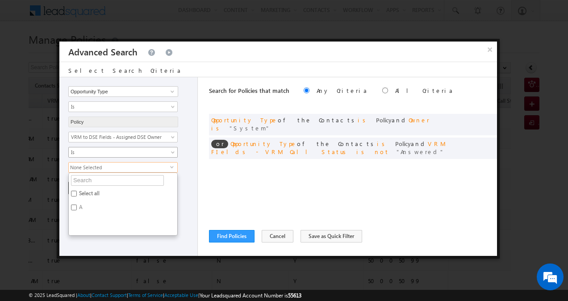
click at [170, 147] on link "Is" at bounding box center [122, 152] width 109 height 11
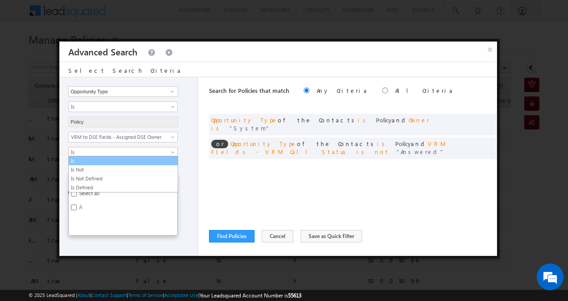
click at [152, 158] on link "Is" at bounding box center [123, 161] width 109 height 8
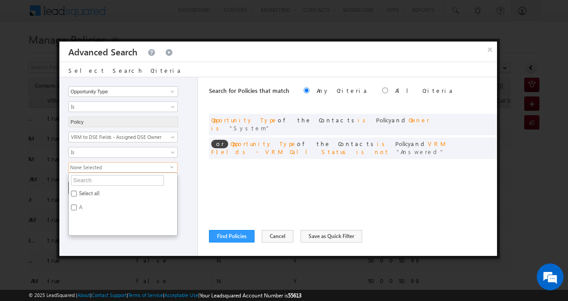
click at [183, 170] on div "None Selected select Select all A" at bounding box center [130, 167] width 124 height 11
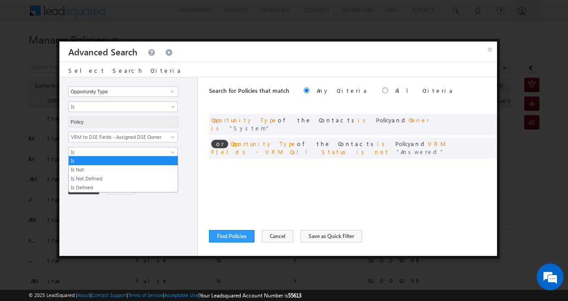
click at [171, 152] on span at bounding box center [173, 153] width 7 height 7
click at [148, 169] on link "Is Not" at bounding box center [123, 170] width 109 height 8
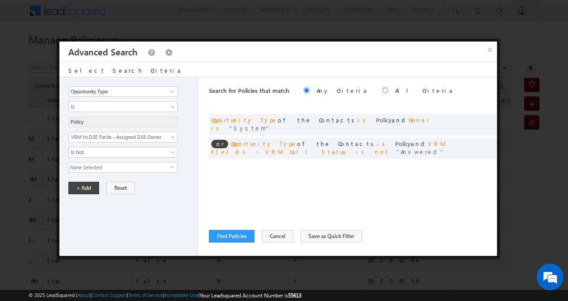
click at [163, 165] on span "None Selected" at bounding box center [119, 167] width 101 height 10
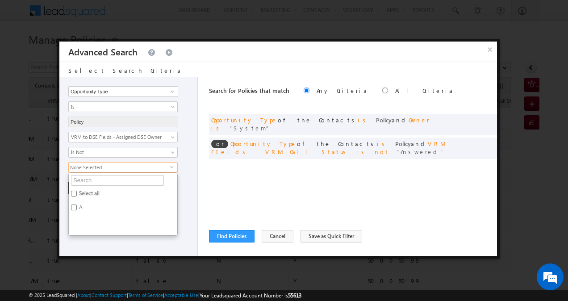
click at [162, 163] on span "None Selected" at bounding box center [119, 167] width 101 height 10
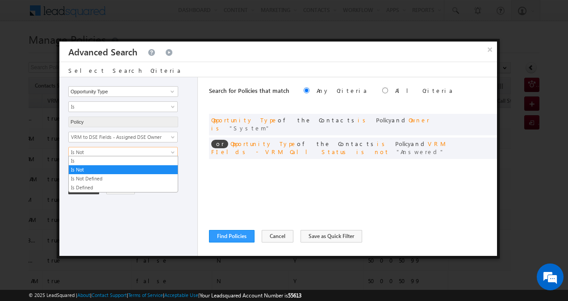
click at [170, 151] on span at bounding box center [173, 153] width 7 height 7
click at [145, 174] on link "Is Not Defined" at bounding box center [123, 178] width 109 height 8
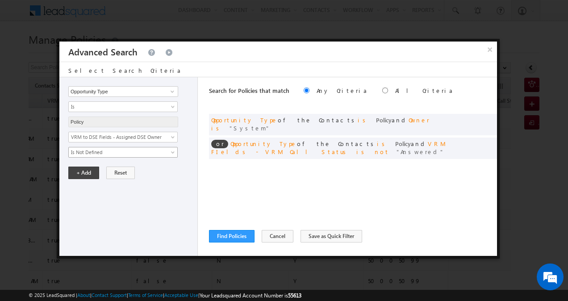
click at [168, 151] on link "Is Not Defined" at bounding box center [122, 152] width 109 height 11
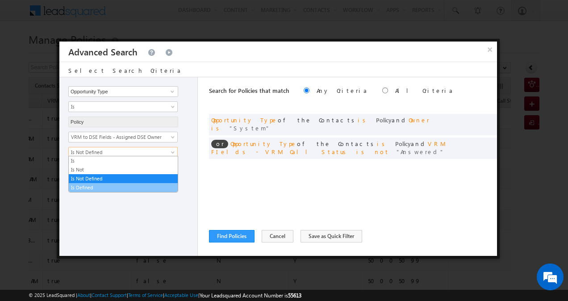
click at [134, 184] on link "Is Defined" at bounding box center [123, 187] width 109 height 8
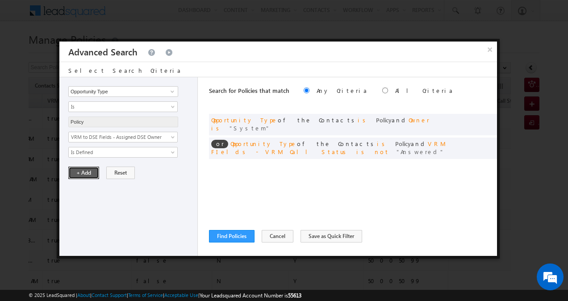
click at [88, 173] on button "+ Add" at bounding box center [83, 172] width 31 height 12
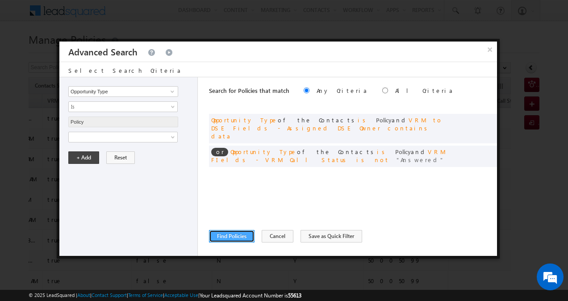
click at [230, 234] on button "Find Policies" at bounding box center [232, 236] width 46 height 12
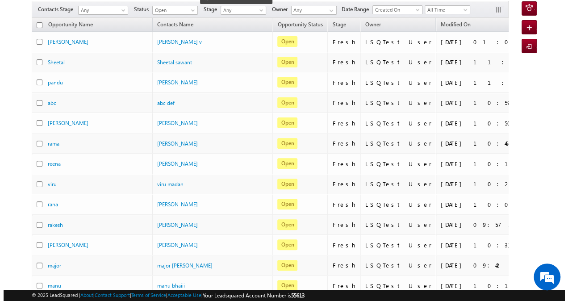
scroll to position [0, 0]
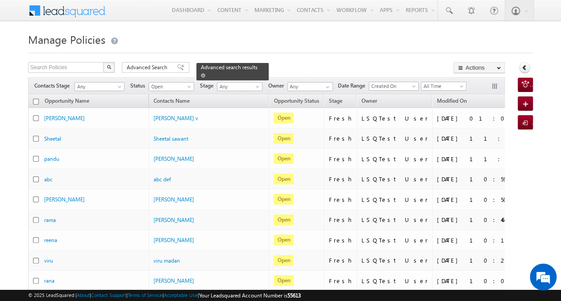
click at [220, 68] on span "Advanced search results" at bounding box center [229, 67] width 57 height 7
click at [150, 66] on span "Advanced Search" at bounding box center [148, 67] width 43 height 8
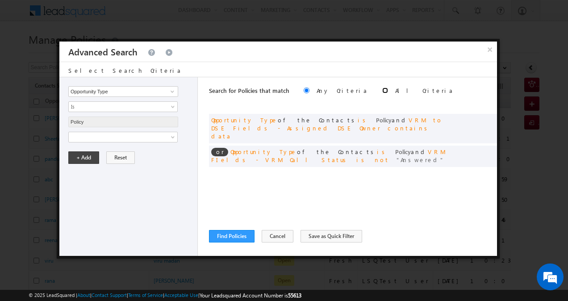
click at [382, 91] on input "radio" at bounding box center [385, 90] width 6 height 6
radio input "true"
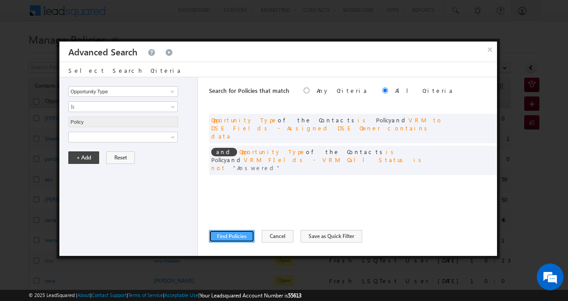
click at [238, 235] on button "Find Policies" at bounding box center [232, 236] width 46 height 12
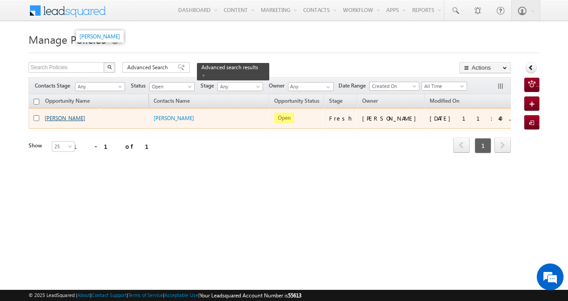
click at [53, 118] on link "jayshree" at bounding box center [65, 118] width 41 height 7
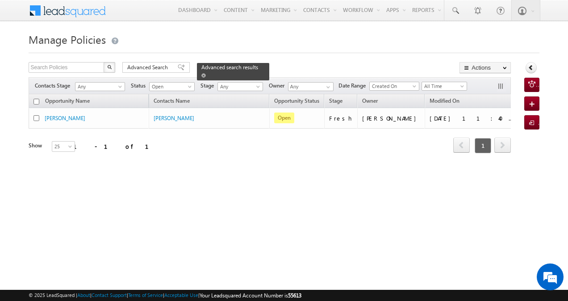
click at [206, 73] on span at bounding box center [203, 75] width 4 height 4
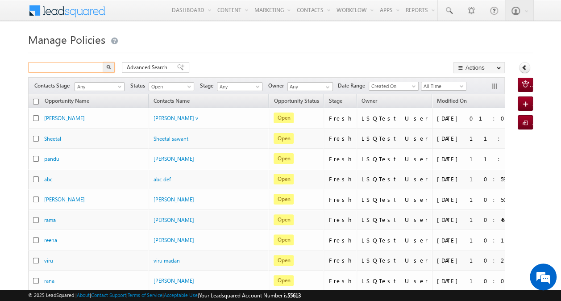
click at [86, 67] on input "text" at bounding box center [66, 67] width 76 height 11
type input "Search Policies"
click at [90, 65] on input "text" at bounding box center [66, 67] width 76 height 11
paste input "9876434556"
type input "9876434556"
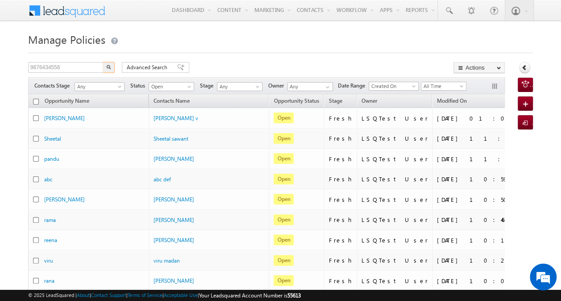
click at [108, 67] on img "button" at bounding box center [108, 67] width 4 height 4
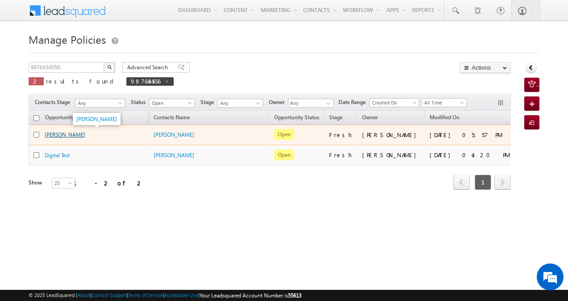
click at [65, 133] on link "[PERSON_NAME]" at bounding box center [65, 134] width 41 height 7
click at [37, 133] on input "checkbox" at bounding box center [36, 135] width 6 height 6
checkbox input "true"
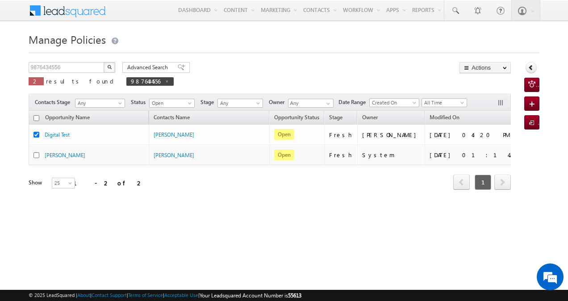
click at [36, 116] on input "checkbox" at bounding box center [36, 118] width 6 height 6
checkbox input "true"
click at [36, 116] on input "checkbox" at bounding box center [36, 118] width 6 height 6
checkbox input "false"
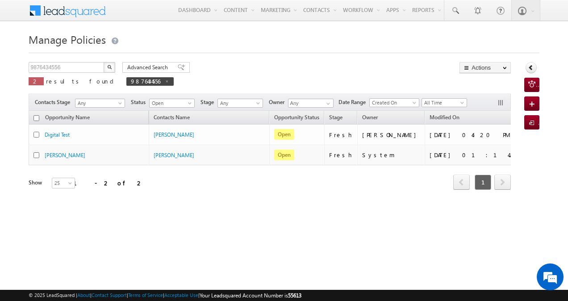
checkbox input "false"
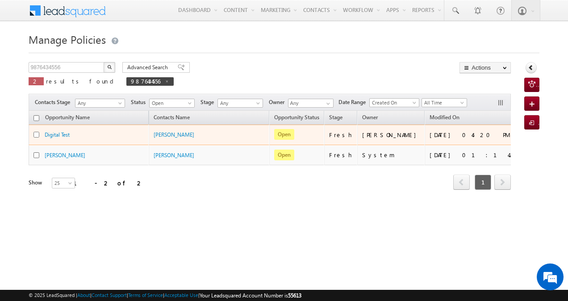
click at [35, 132] on input "checkbox" at bounding box center [36, 135] width 6 height 6
checkbox input "true"
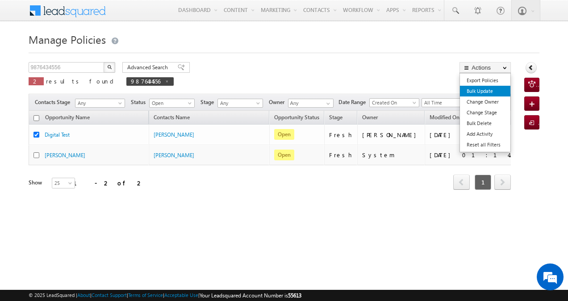
click at [477, 88] on link "Bulk Update" at bounding box center [485, 91] width 50 height 11
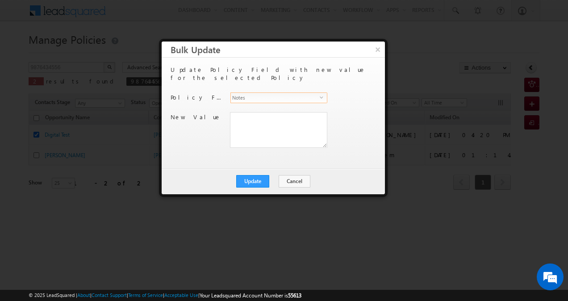
click at [321, 93] on span "select" at bounding box center [322, 100] width 7 height 15
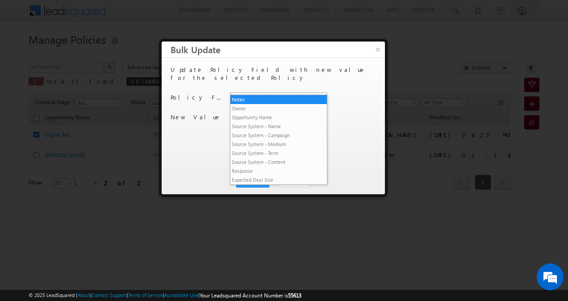
scroll to position [1932, 0]
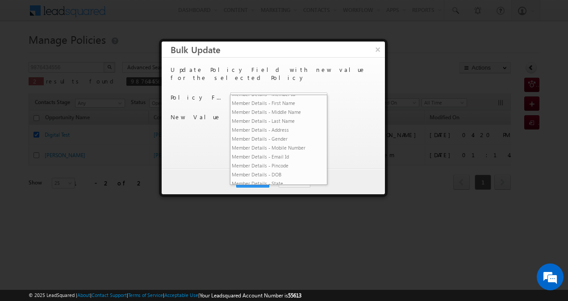
click at [283, 73] on li "VRM Basic Fields - Re-Churn" at bounding box center [278, 68] width 96 height 9
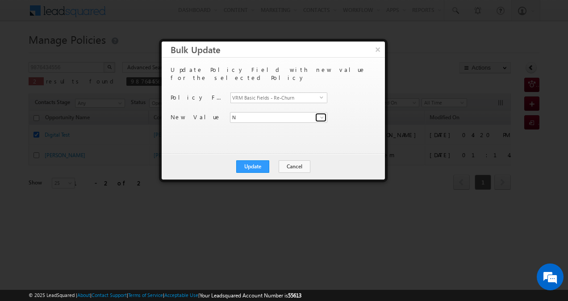
click at [320, 114] on span at bounding box center [321, 117] width 7 height 7
click at [289, 132] on link "Y" at bounding box center [278, 137] width 97 height 10
type input "Y"
click at [319, 114] on span at bounding box center [321, 117] width 7 height 7
click at [264, 132] on link "Y" at bounding box center [278, 137] width 97 height 10
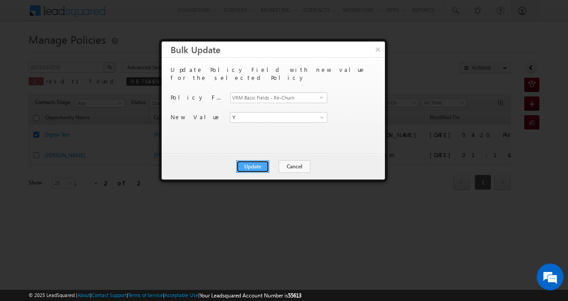
click at [257, 169] on button "Update" at bounding box center [252, 166] width 33 height 12
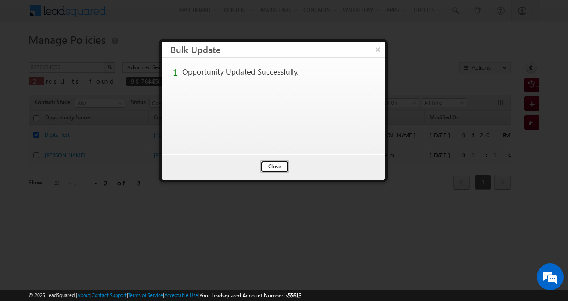
click at [275, 167] on button "Close" at bounding box center [274, 166] width 29 height 12
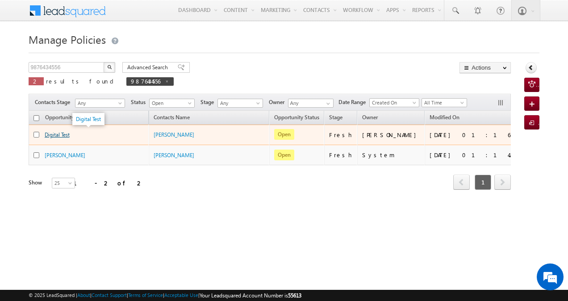
click at [64, 134] on link "Digital Test" at bounding box center [57, 134] width 25 height 7
click at [62, 134] on link "Digital Test" at bounding box center [57, 134] width 25 height 7
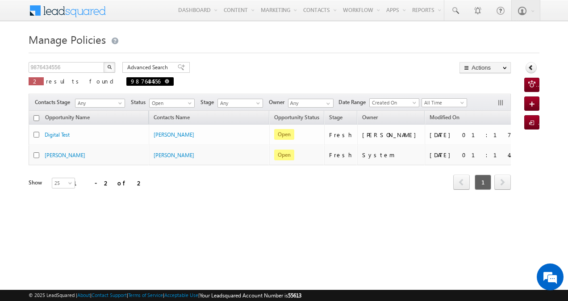
click at [165, 83] on span at bounding box center [167, 81] width 4 height 4
type input "Search Policies"
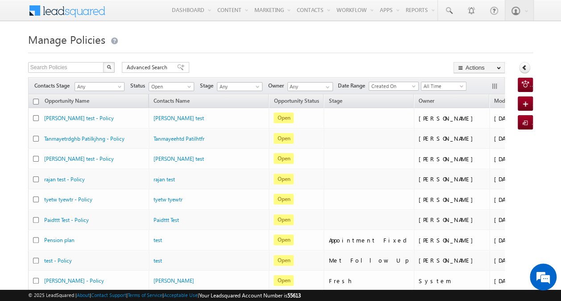
click at [38, 101] on input "checkbox" at bounding box center [36, 102] width 6 height 6
checkbox input "true"
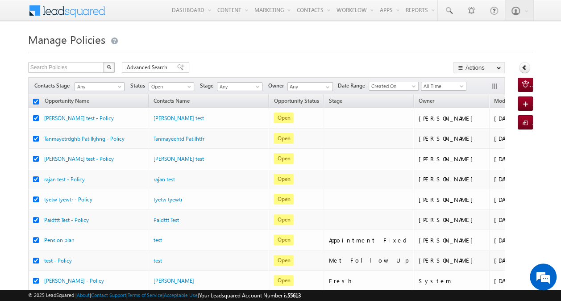
checkbox input "true"
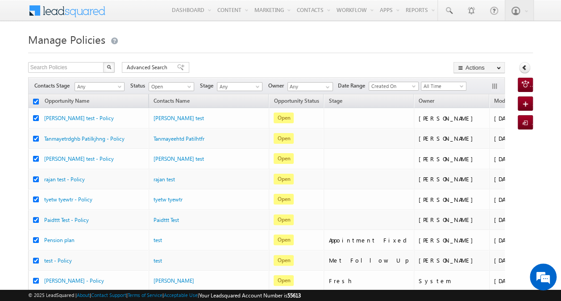
checkbox input "true"
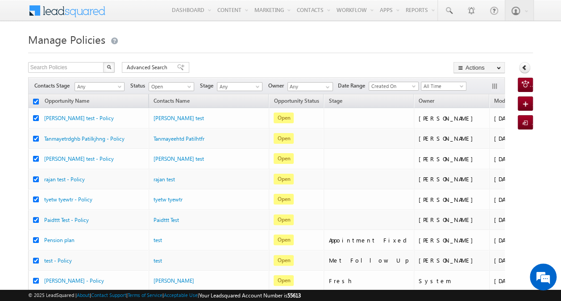
checkbox input "true"
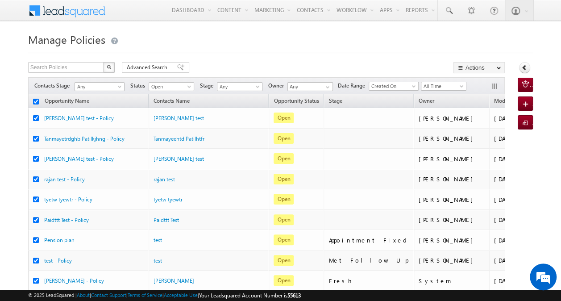
checkbox input "true"
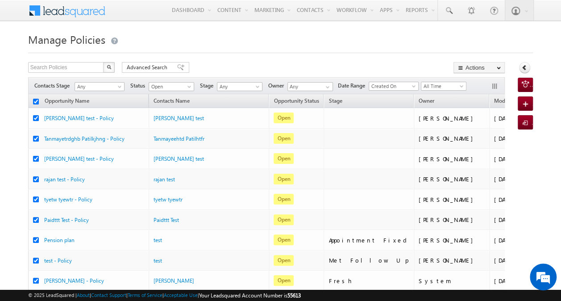
checkbox input "true"
click at [38, 101] on input "checkbox" at bounding box center [36, 102] width 6 height 6
checkbox input "false"
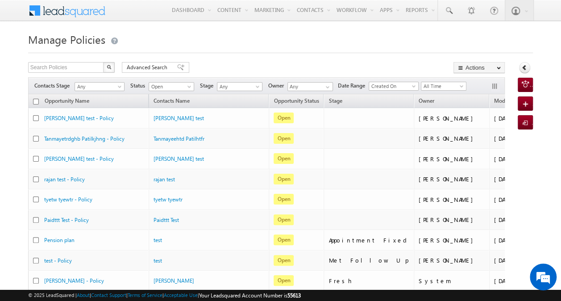
checkbox input "false"
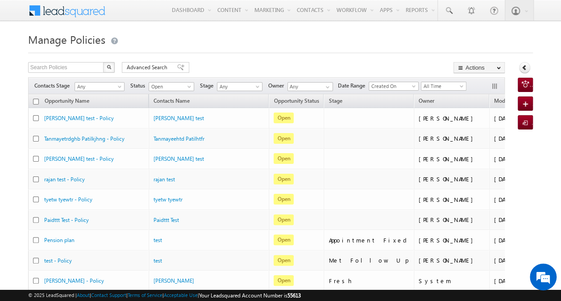
checkbox input "false"
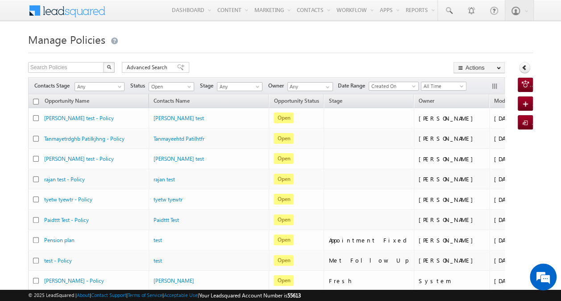
checkbox input "false"
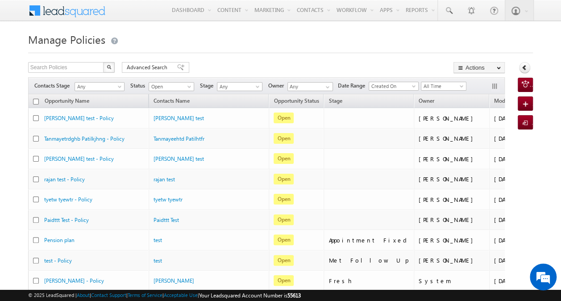
checkbox input "false"
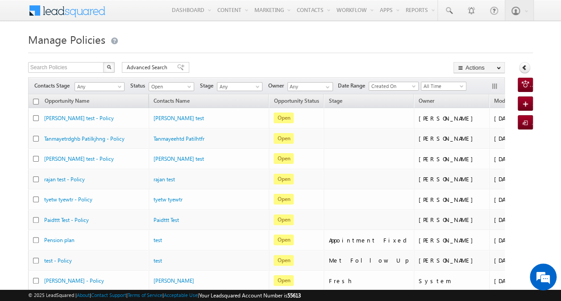
checkbox input "false"
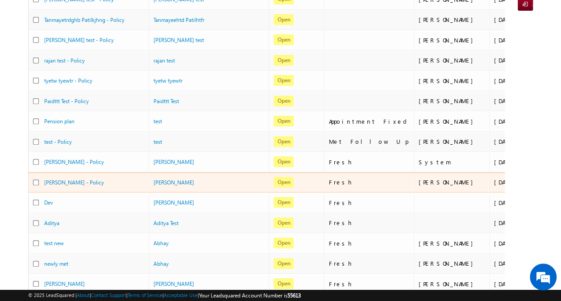
scroll to position [202, 0]
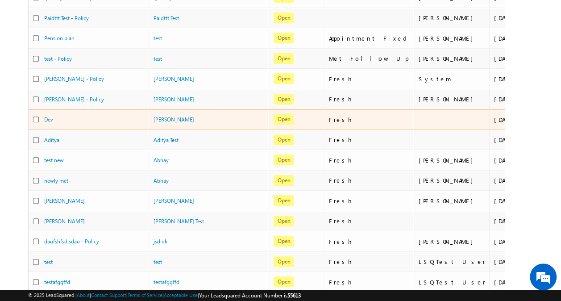
click at [36, 115] on div at bounding box center [38, 119] width 11 height 8
click at [37, 116] on input "checkbox" at bounding box center [36, 119] width 6 height 6
checkbox input "true"
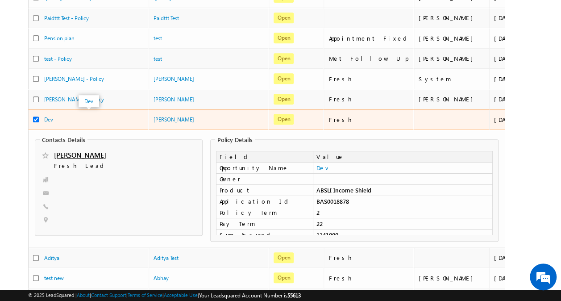
click at [58, 117] on div "Dev" at bounding box center [88, 119] width 89 height 8
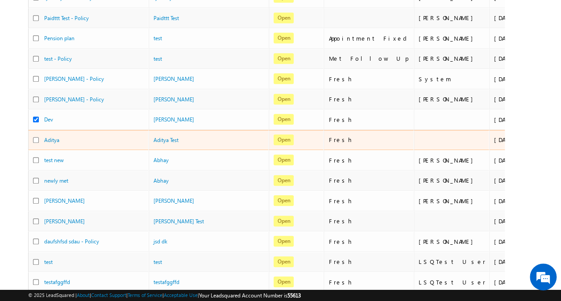
click at [36, 137] on input "checkbox" at bounding box center [36, 140] width 6 height 6
checkbox input "true"
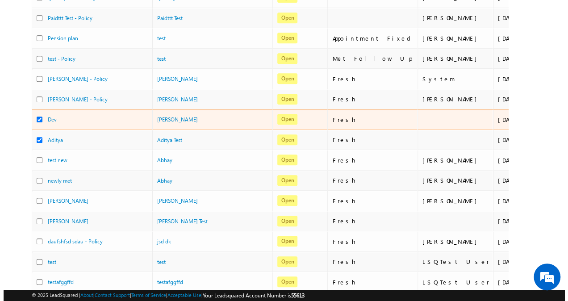
scroll to position [0, 0]
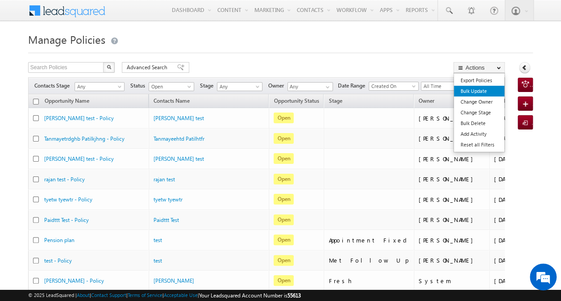
click at [481, 95] on link "Bulk Update" at bounding box center [479, 91] width 50 height 11
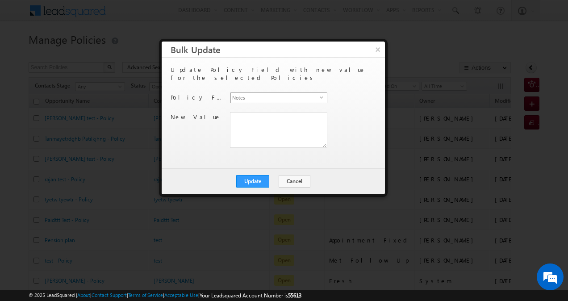
click at [322, 93] on span "select" at bounding box center [322, 100] width 7 height 15
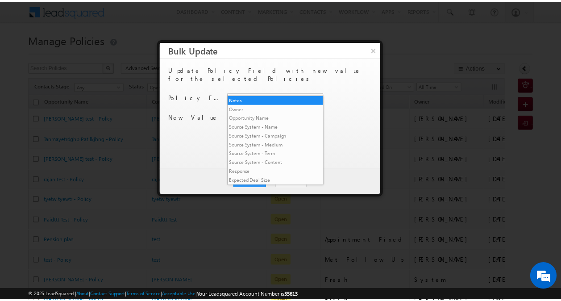
scroll to position [1932, 0]
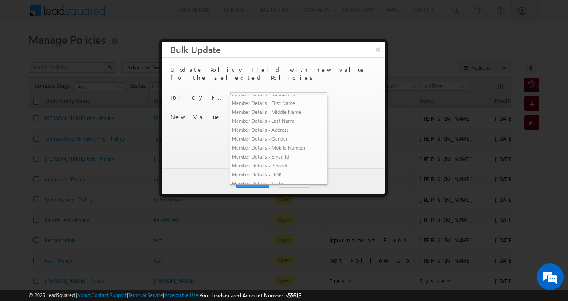
click at [273, 73] on li "VRM Basic Fields - Re-Churn" at bounding box center [278, 68] width 96 height 9
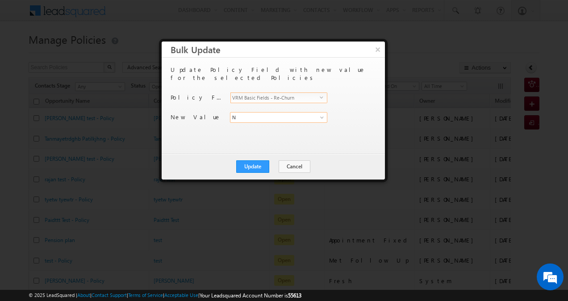
click at [315, 112] on input "N" at bounding box center [278, 117] width 97 height 11
click at [323, 114] on span at bounding box center [321, 117] width 7 height 7
click at [285, 132] on link "Y" at bounding box center [278, 137] width 97 height 10
type input "Y"
click at [257, 165] on button "Update" at bounding box center [252, 166] width 33 height 12
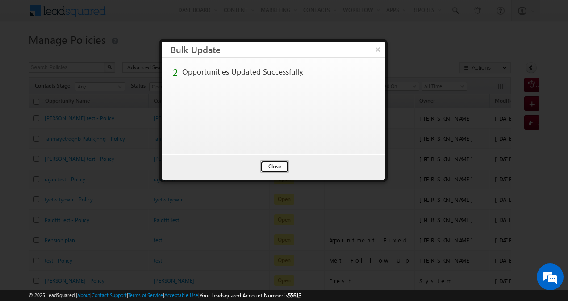
click at [274, 165] on button "Close" at bounding box center [274, 166] width 29 height 12
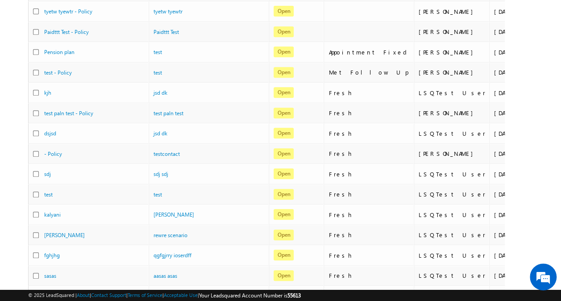
scroll to position [0, 0]
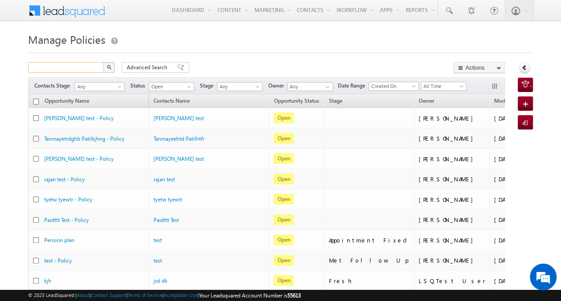
click at [87, 66] on input "text" at bounding box center [66, 67] width 76 height 11
paste input "9860864890"
type input "9860864890"
click at [109, 70] on button "button" at bounding box center [109, 67] width 12 height 11
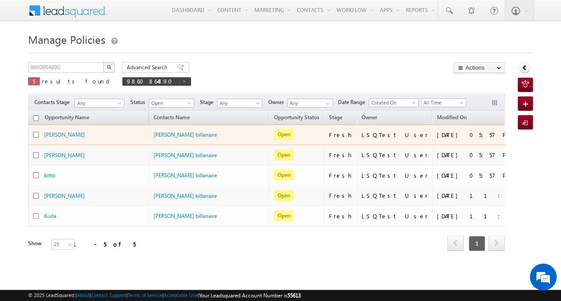
click at [35, 133] on input "checkbox" at bounding box center [36, 135] width 6 height 6
checkbox input "true"
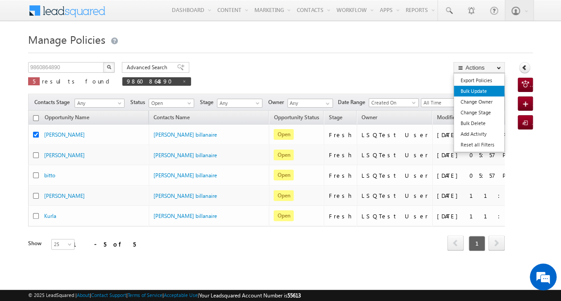
click at [477, 88] on link "Bulk Update" at bounding box center [479, 91] width 50 height 11
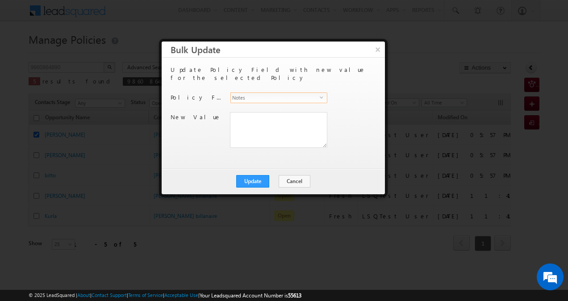
click at [291, 93] on span "Notes" at bounding box center [275, 98] width 89 height 10
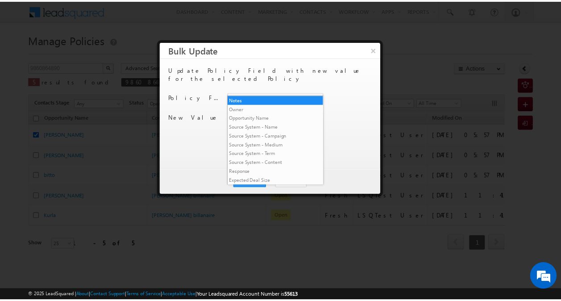
scroll to position [1941, 0]
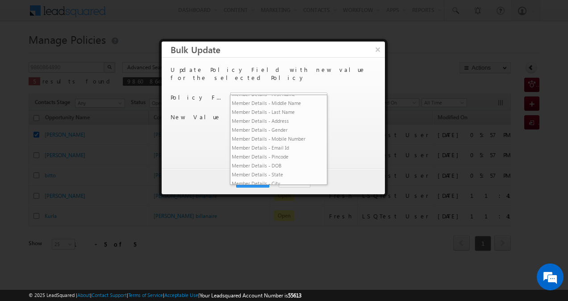
click at [280, 64] on li "VRM Basic Fields - Re-Churn" at bounding box center [278, 59] width 96 height 9
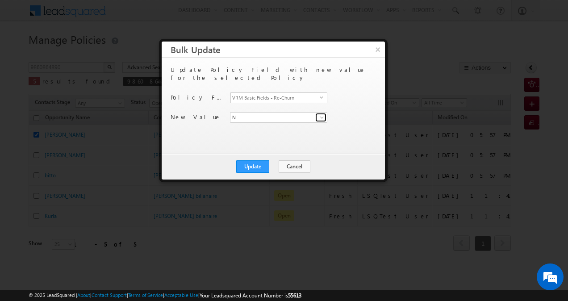
click at [315, 113] on link at bounding box center [320, 117] width 11 height 9
click at [277, 132] on link "Y" at bounding box center [278, 137] width 97 height 10
type input "Y"
click at [261, 166] on button "Update" at bounding box center [252, 166] width 33 height 12
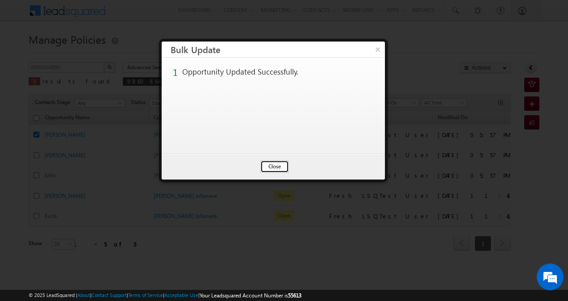
click at [276, 166] on button "Close" at bounding box center [274, 166] width 29 height 12
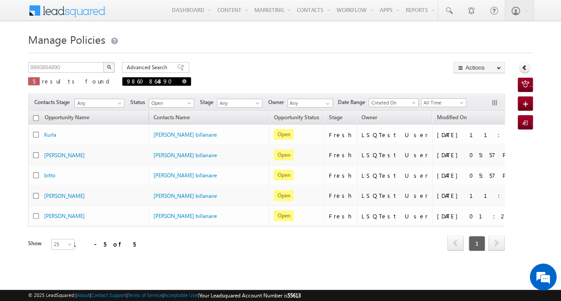
click at [182, 80] on span at bounding box center [184, 81] width 4 height 4
type input "Search Policies"
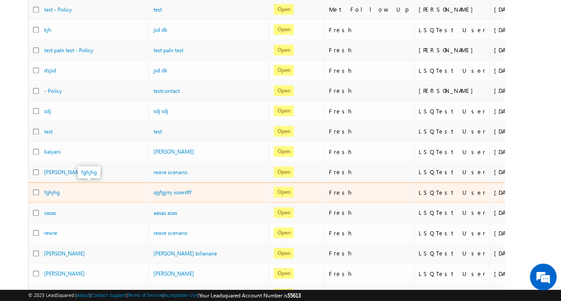
scroll to position [385, 0]
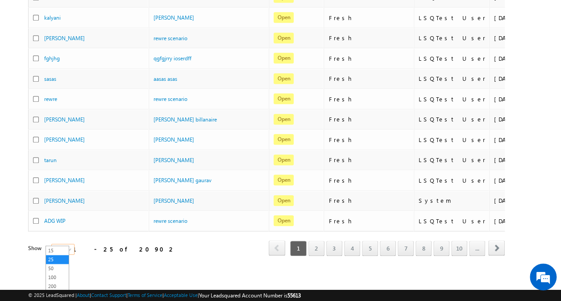
click at [67, 247] on span at bounding box center [70, 250] width 7 height 7
click at [59, 274] on link "100" at bounding box center [57, 277] width 23 height 8
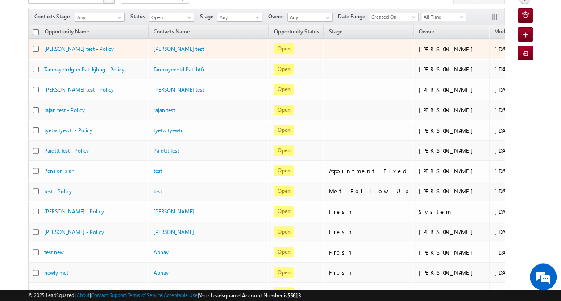
scroll to position [0, 0]
